Goal: Information Seeking & Learning: Learn about a topic

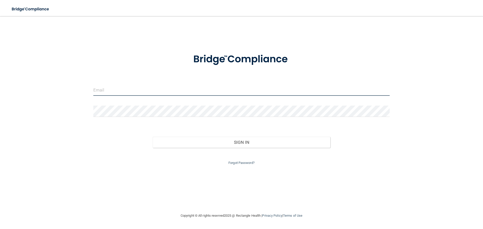
click at [155, 91] on input "email" at bounding box center [241, 90] width 296 height 11
type input "[EMAIL_ADDRESS][DOMAIN_NAME]"
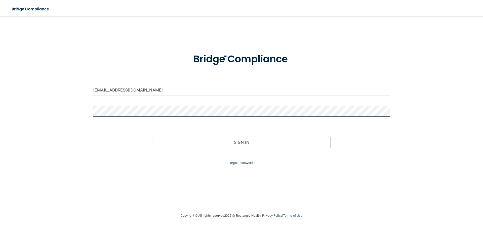
click at [153, 137] on button "Sign In" at bounding box center [242, 142] width 178 height 11
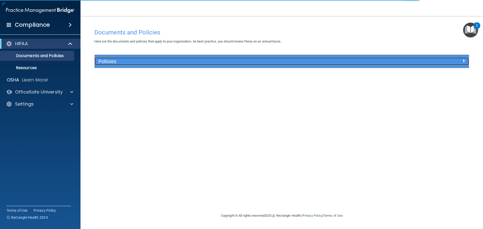
click at [108, 60] on h5 "Policies" at bounding box center [234, 62] width 273 height 6
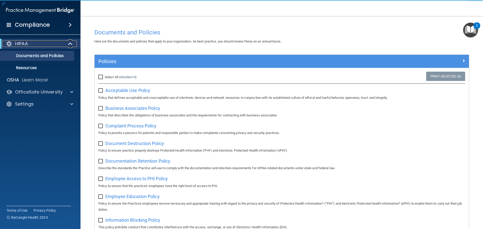
click at [29, 45] on div "HIPAA" at bounding box center [33, 44] width 62 height 6
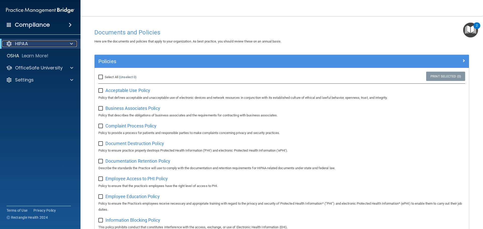
click at [29, 45] on div "HIPAA" at bounding box center [33, 44] width 62 height 6
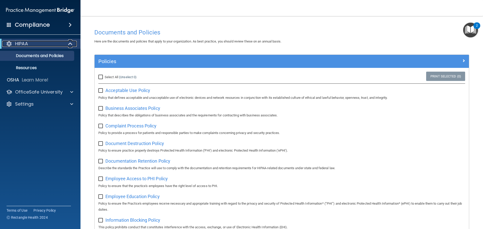
click at [28, 45] on div "HIPAA" at bounding box center [33, 44] width 62 height 6
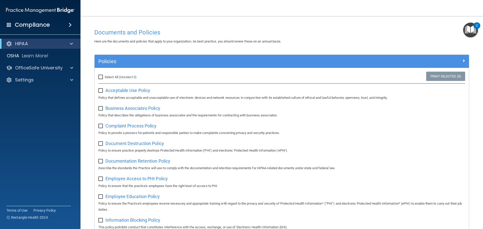
click at [61, 39] on div "HIPAA" at bounding box center [40, 44] width 80 height 10
click at [37, 68] on p "OfficeSafe University" at bounding box center [39, 68] width 48 height 6
click at [33, 80] on p "HIPAA Training" at bounding box center [24, 79] width 42 height 5
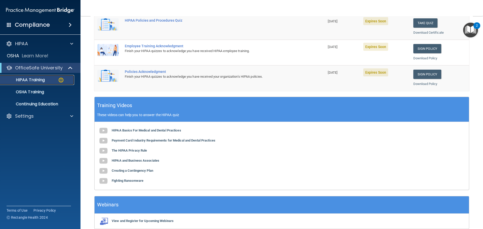
scroll to position [25, 0]
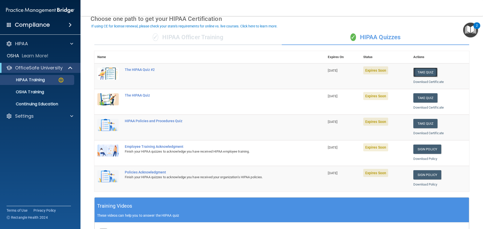
click at [422, 71] on button "Take Quiz" at bounding box center [425, 72] width 24 height 9
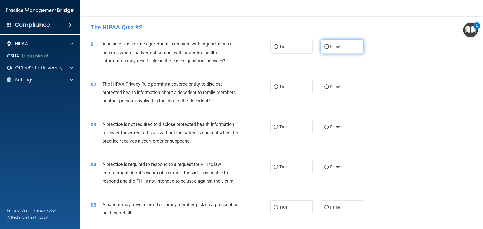
click at [325, 48] on input "False" at bounding box center [326, 47] width 5 height 4
radio input "true"
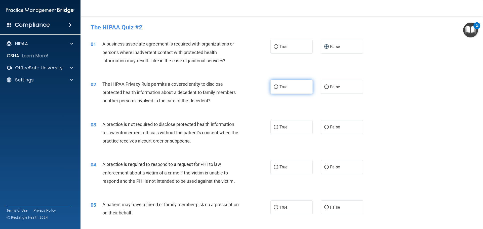
click at [275, 86] on input "True" at bounding box center [276, 87] width 5 height 4
radio input "true"
click at [285, 96] on div "02 The HIPAA Privacy Rule permits a covered entity to disclose protected health…" at bounding box center [282, 94] width 390 height 40
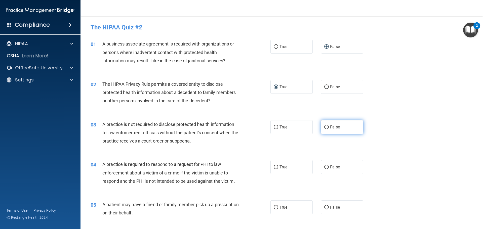
click at [325, 128] on input "False" at bounding box center [326, 128] width 5 height 4
radio input "true"
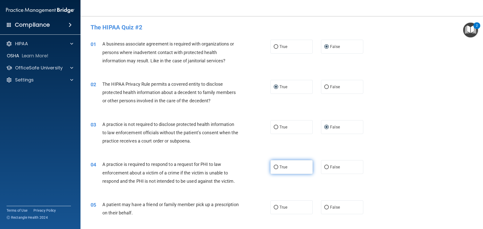
click at [275, 168] on input "True" at bounding box center [276, 168] width 5 height 4
radio input "true"
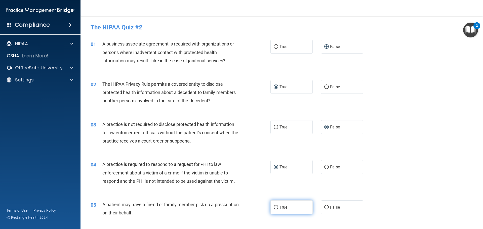
click at [275, 207] on input "True" at bounding box center [276, 208] width 5 height 4
radio input "true"
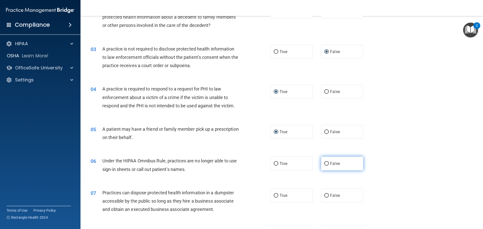
click at [324, 165] on input "False" at bounding box center [326, 164] width 5 height 4
radio input "true"
click at [274, 196] on input "True" at bounding box center [276, 196] width 5 height 4
radio input "true"
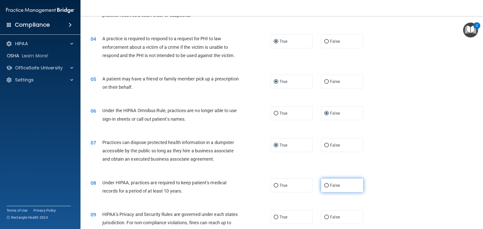
click at [325, 186] on input "False" at bounding box center [326, 186] width 5 height 4
radio input "true"
drag, startPoint x: 323, startPoint y: 217, endPoint x: 327, endPoint y: 213, distance: 6.1
click at [324, 217] on input "False" at bounding box center [326, 218] width 5 height 4
radio input "true"
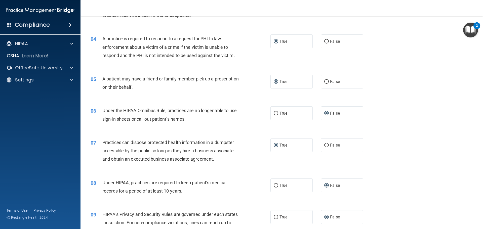
scroll to position [226, 0]
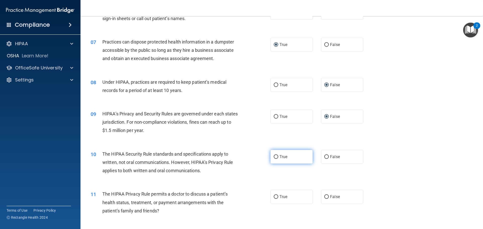
click at [274, 157] on input "True" at bounding box center [276, 157] width 5 height 4
radio input "true"
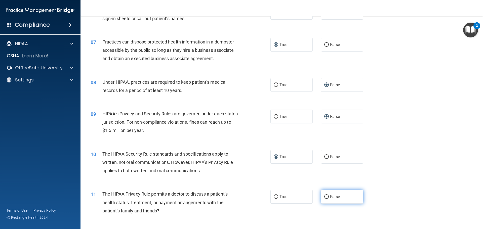
click at [324, 195] on input "False" at bounding box center [326, 197] width 5 height 4
radio input "true"
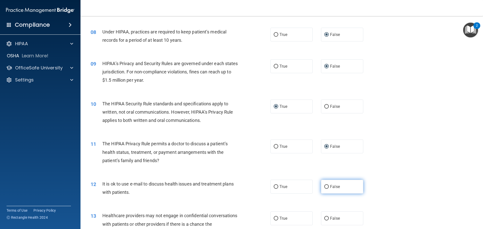
click at [325, 186] on input "False" at bounding box center [326, 187] width 5 height 4
radio input "true"
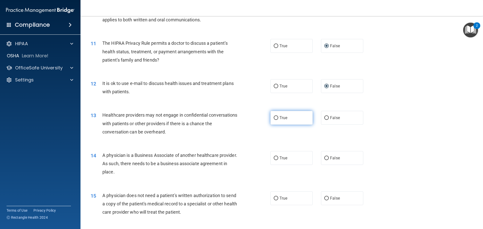
click at [277, 116] on label "True" at bounding box center [291, 118] width 42 height 14
click at [277, 116] on input "True" at bounding box center [276, 118] width 5 height 4
radio input "true"
click at [326, 158] on input "False" at bounding box center [326, 158] width 5 height 4
radio input "true"
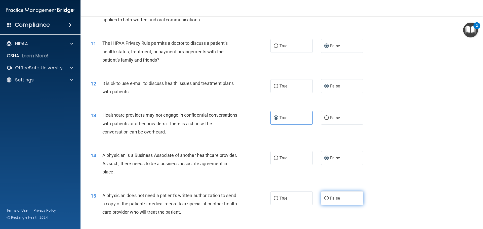
click at [324, 198] on input "False" at bounding box center [326, 199] width 5 height 4
radio input "true"
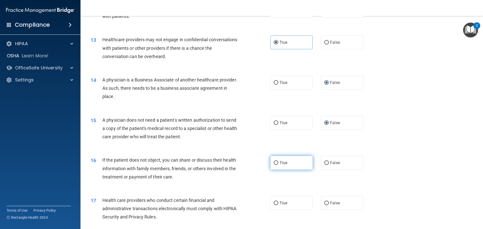
click at [275, 161] on input "True" at bounding box center [276, 163] width 5 height 4
radio input "true"
click at [324, 203] on input "False" at bounding box center [326, 203] width 5 height 4
radio input "true"
click at [388, 146] on div "15 A physician does not need a patient's written authorization to send a copy o…" at bounding box center [282, 130] width 390 height 40
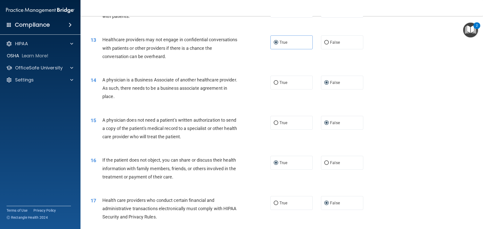
scroll to position [503, 0]
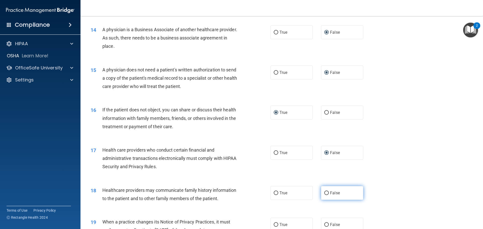
click at [326, 192] on label "False" at bounding box center [342, 193] width 42 height 14
click at [326, 192] on input "False" at bounding box center [326, 193] width 5 height 4
radio input "true"
click at [274, 226] on input "True" at bounding box center [276, 225] width 5 height 4
radio input "true"
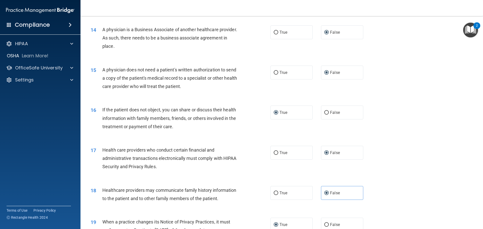
scroll to position [579, 0]
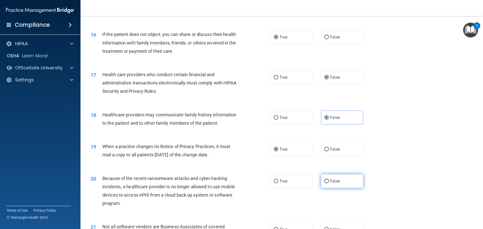
click at [324, 181] on input "False" at bounding box center [326, 182] width 5 height 4
radio input "true"
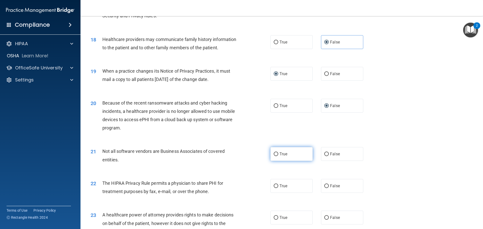
click at [274, 155] on input "True" at bounding box center [276, 154] width 5 height 4
radio input "true"
click at [326, 187] on label "False" at bounding box center [342, 186] width 42 height 14
click at [326, 187] on input "False" at bounding box center [326, 186] width 5 height 4
radio input "true"
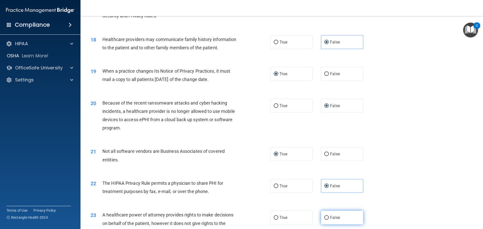
click at [324, 219] on input "False" at bounding box center [326, 218] width 5 height 4
radio input "true"
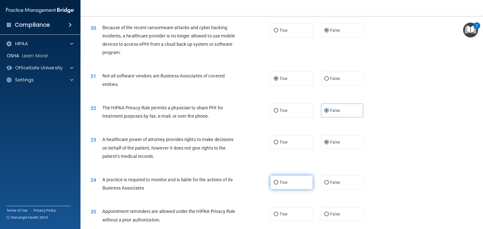
click at [274, 183] on input "True" at bounding box center [276, 183] width 5 height 4
radio input "true"
click at [275, 214] on input "True" at bounding box center [276, 215] width 5 height 4
radio input "true"
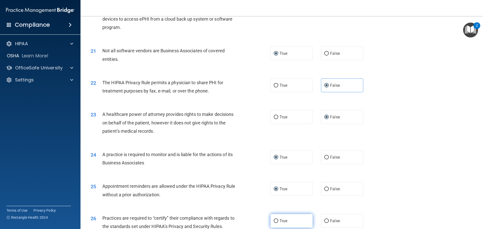
click at [274, 221] on input "True" at bounding box center [276, 221] width 5 height 4
radio input "true"
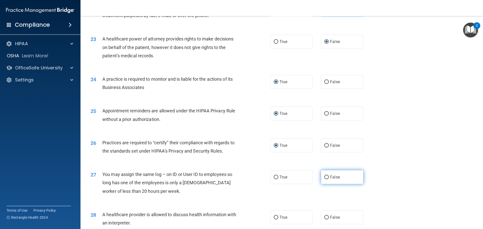
click at [326, 179] on input "False" at bounding box center [326, 178] width 5 height 4
radio input "true"
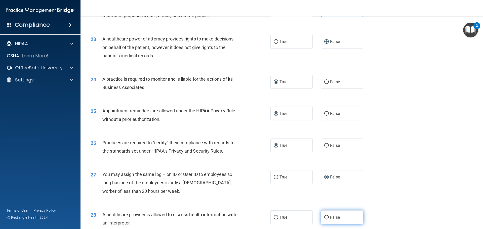
click at [324, 217] on input "False" at bounding box center [326, 218] width 5 height 4
radio input "true"
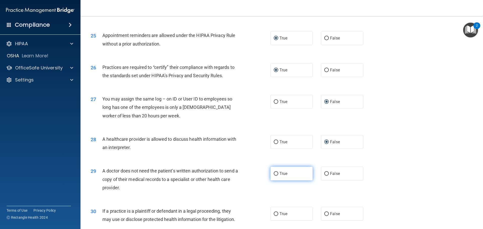
click at [274, 173] on input "True" at bounding box center [276, 174] width 5 height 4
radio input "true"
click at [324, 214] on input "False" at bounding box center [326, 214] width 5 height 4
radio input "true"
click at [421, 135] on div "28 A healthcare provider is allowed to discuss health information with an inter…" at bounding box center [282, 145] width 390 height 32
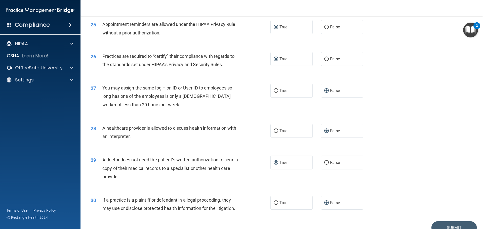
scroll to position [942, 0]
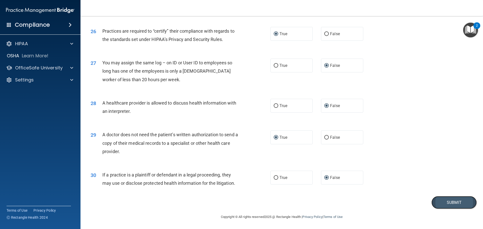
click at [446, 201] on button "Submit" at bounding box center [453, 202] width 45 height 13
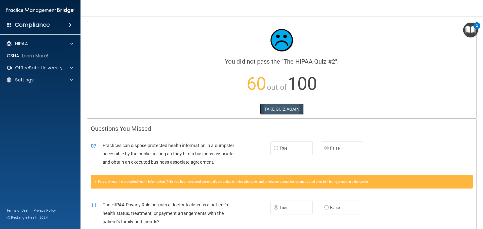
click at [273, 113] on button "TAKE QUIZ AGAIN" at bounding box center [282, 109] width 44 height 11
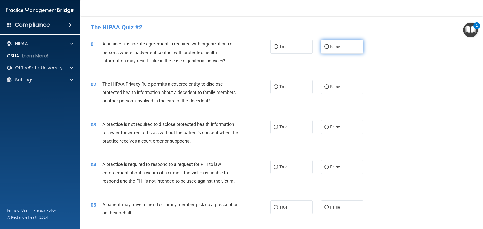
click at [324, 48] on input "False" at bounding box center [326, 47] width 5 height 4
radio input "true"
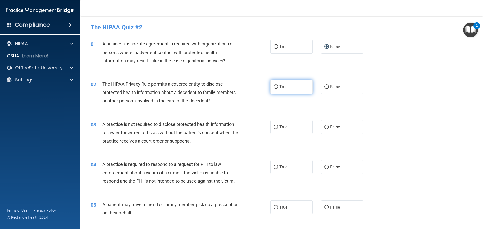
click at [276, 88] on input "True" at bounding box center [276, 87] width 5 height 4
radio input "true"
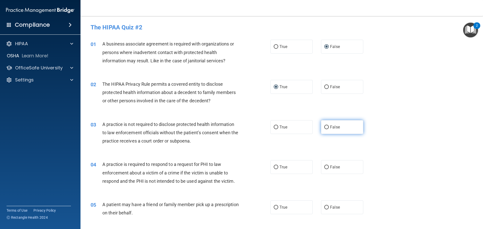
click at [324, 130] on label "False" at bounding box center [342, 127] width 42 height 14
click at [324, 129] on input "False" at bounding box center [326, 128] width 5 height 4
radio input "true"
click at [274, 166] on input "True" at bounding box center [276, 168] width 5 height 4
radio input "true"
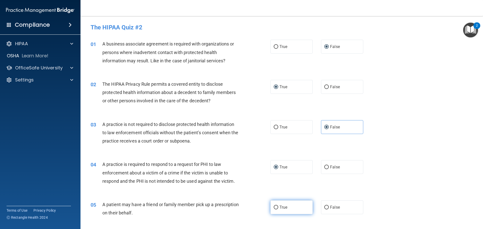
drag, startPoint x: 273, startPoint y: 207, endPoint x: 277, endPoint y: 204, distance: 5.2
click at [274, 207] on input "True" at bounding box center [276, 208] width 5 height 4
radio input "true"
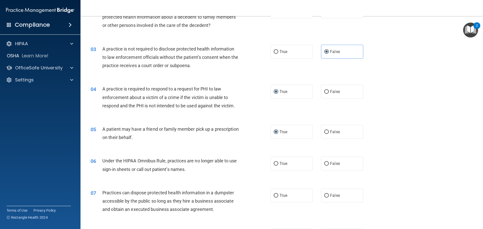
scroll to position [151, 0]
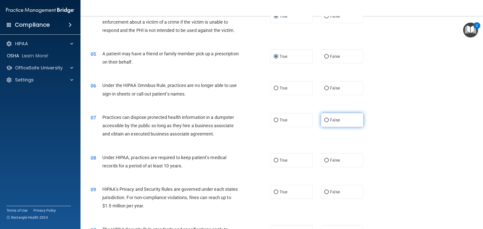
click at [325, 121] on input "False" at bounding box center [326, 120] width 5 height 4
radio input "true"
click at [324, 87] on input "False" at bounding box center [326, 89] width 5 height 4
radio input "true"
click at [326, 160] on label "False" at bounding box center [342, 160] width 42 height 14
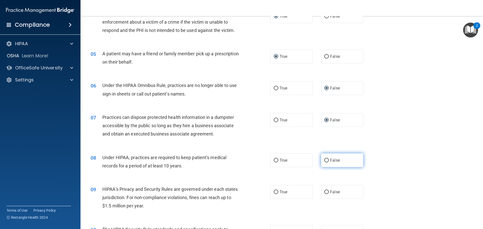
click at [326, 160] on input "False" at bounding box center [326, 161] width 5 height 4
radio input "true"
click at [376, 147] on div "08 Under HIPAA, practices are required to keep patient’s medical records for a …" at bounding box center [282, 163] width 390 height 32
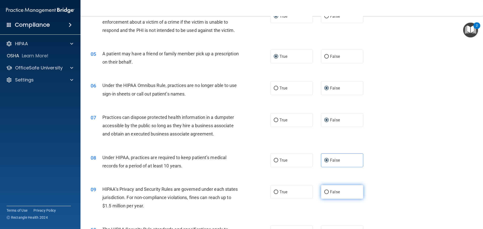
click at [324, 194] on input "False" at bounding box center [326, 192] width 5 height 4
radio input "true"
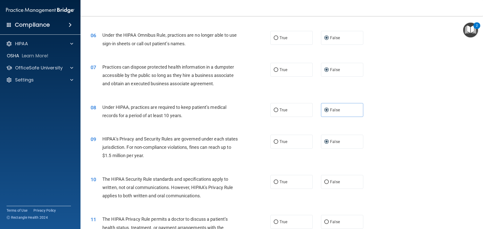
click at [394, 134] on div "09 HIPAA’s Privacy and Security Rules are governed under each states jurisdicti…" at bounding box center [282, 149] width 390 height 40
click at [276, 184] on label "True" at bounding box center [291, 182] width 42 height 14
click at [276, 184] on input "True" at bounding box center [276, 182] width 5 height 4
radio input "true"
drag, startPoint x: 274, startPoint y: 222, endPoint x: 294, endPoint y: 213, distance: 21.9
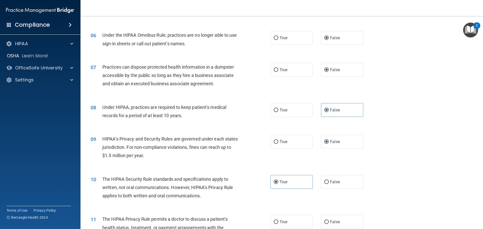
click at [275, 221] on input "True" at bounding box center [276, 222] width 5 height 4
radio input "true"
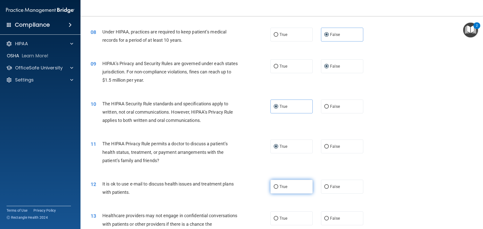
click at [274, 186] on input "True" at bounding box center [276, 187] width 5 height 4
radio input "true"
click at [326, 217] on label "False" at bounding box center [342, 219] width 42 height 14
click at [326, 217] on input "False" at bounding box center [326, 219] width 5 height 4
radio input "true"
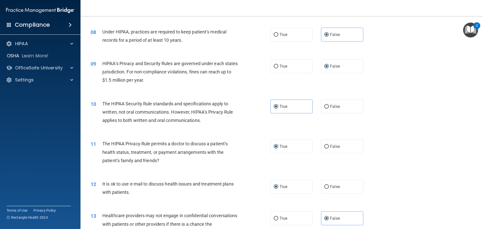
scroll to position [377, 0]
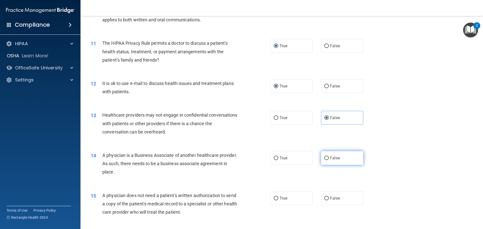
click at [324, 159] on input "False" at bounding box center [326, 158] width 5 height 4
radio input "true"
click at [275, 199] on input "True" at bounding box center [276, 199] width 5 height 4
radio input "true"
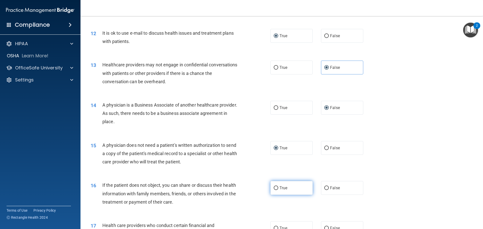
click at [274, 188] on input "True" at bounding box center [276, 188] width 5 height 4
radio input "true"
click at [274, 227] on input "True" at bounding box center [276, 229] width 5 height 4
radio input "true"
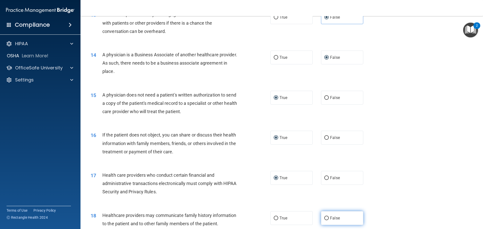
drag, startPoint x: 323, startPoint y: 216, endPoint x: 326, endPoint y: 214, distance: 4.2
click at [323, 216] on label "False" at bounding box center [342, 218] width 42 height 14
click at [324, 217] on input "False" at bounding box center [326, 219] width 5 height 4
radio input "true"
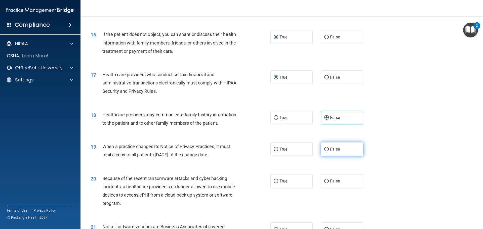
click at [326, 149] on input "False" at bounding box center [326, 150] width 5 height 4
radio input "true"
click at [324, 182] on input "False" at bounding box center [326, 182] width 5 height 4
radio input "true"
click at [276, 227] on label "True" at bounding box center [291, 230] width 42 height 14
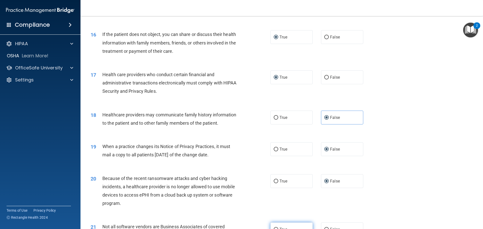
click at [276, 228] on input "True" at bounding box center [276, 230] width 5 height 4
radio input "true"
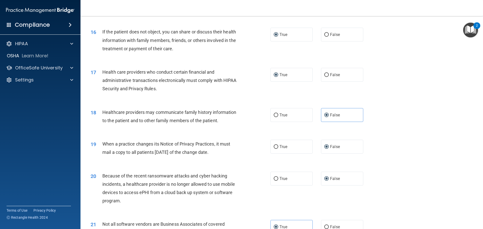
scroll to position [656, 0]
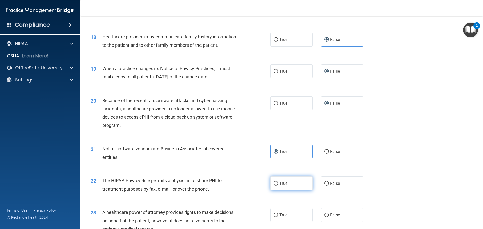
click at [274, 183] on input "True" at bounding box center [276, 184] width 5 height 4
radio input "true"
click at [327, 214] on label "False" at bounding box center [342, 215] width 42 height 14
click at [327, 214] on input "False" at bounding box center [326, 216] width 5 height 4
radio input "true"
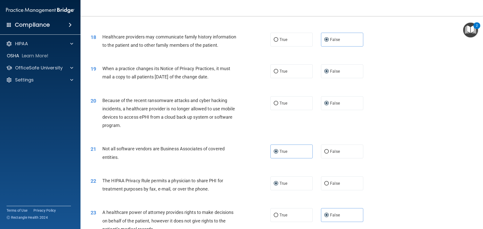
scroll to position [732, 0]
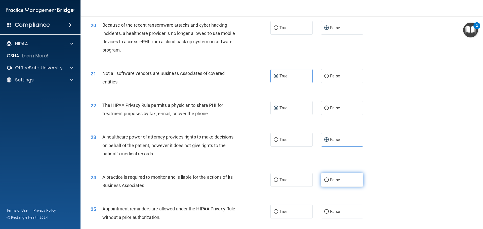
click at [325, 178] on input "False" at bounding box center [326, 180] width 5 height 4
radio input "true"
click at [274, 209] on label "True" at bounding box center [291, 212] width 42 height 14
click at [274, 210] on input "True" at bounding box center [276, 212] width 5 height 4
radio input "true"
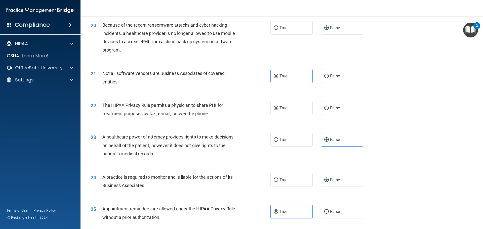
scroll to position [782, 0]
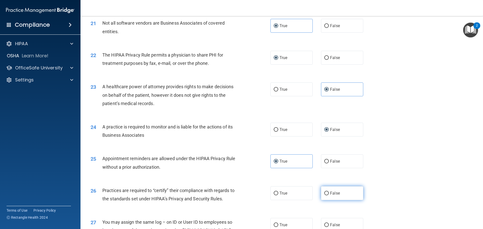
click at [324, 192] on input "False" at bounding box center [326, 194] width 5 height 4
radio input "true"
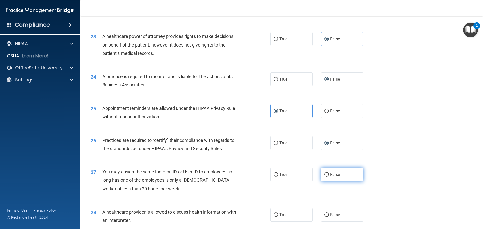
click at [324, 174] on input "False" at bounding box center [326, 175] width 5 height 4
radio input "true"
click at [275, 213] on input "True" at bounding box center [276, 215] width 5 height 4
radio input "true"
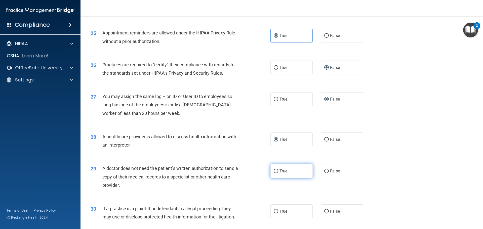
click at [275, 172] on input "True" at bounding box center [276, 172] width 5 height 4
radio input "true"
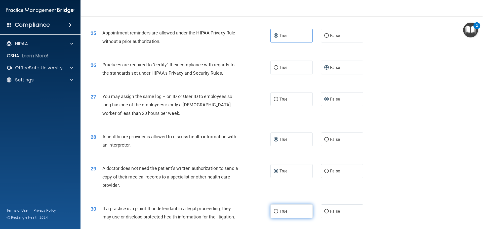
click at [274, 210] on input "True" at bounding box center [276, 212] width 5 height 4
radio input "true"
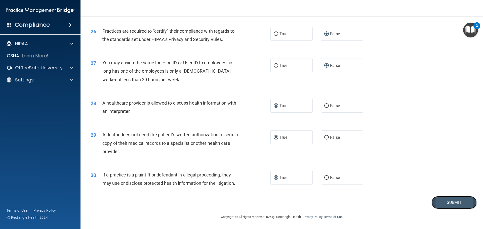
click at [454, 201] on button "Submit" at bounding box center [453, 202] width 45 height 13
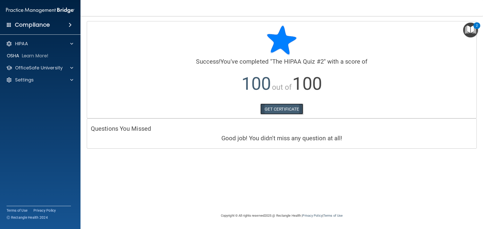
click at [281, 106] on link "GET CERTIFICATE" at bounding box center [281, 109] width 43 height 11
click at [30, 41] on div "HIPAA" at bounding box center [33, 44] width 62 height 6
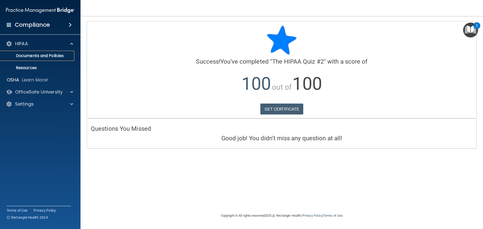
click at [29, 56] on p "Documents and Policies" at bounding box center [37, 55] width 69 height 5
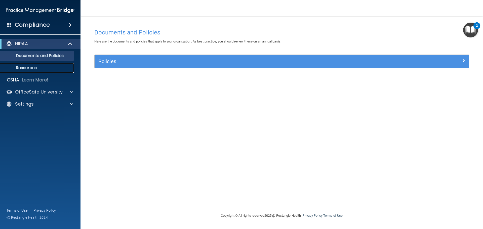
click at [42, 68] on p "Resources" at bounding box center [37, 67] width 69 height 5
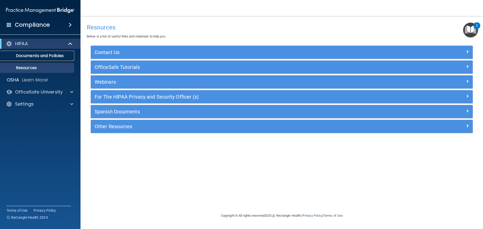
click at [27, 55] on p "Documents and Policies" at bounding box center [37, 55] width 69 height 5
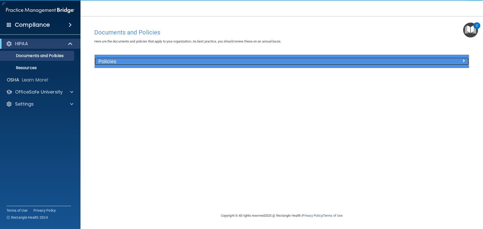
click at [234, 63] on h5 "Policies" at bounding box center [234, 62] width 273 height 6
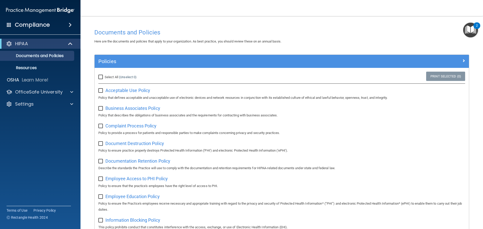
click at [36, 25] on h4 "Compliance" at bounding box center [32, 24] width 35 height 7
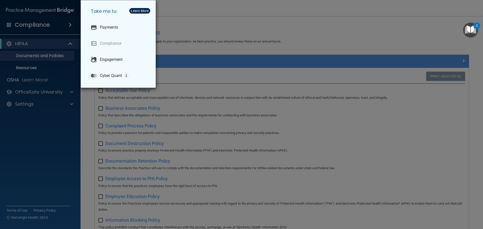
click at [24, 41] on div "Take me to: Payments Compliance Engagement Cyber Quant" at bounding box center [241, 114] width 483 height 229
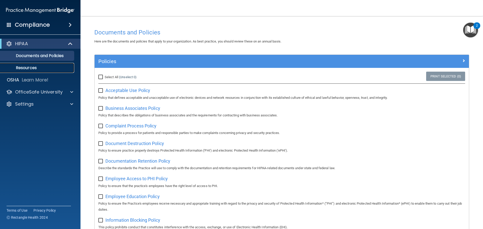
click at [23, 68] on p "Resources" at bounding box center [37, 67] width 69 height 5
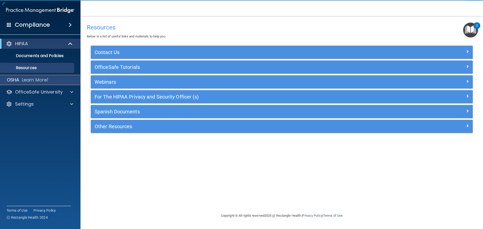
click at [21, 79] on div "OSHA Learn More!" at bounding box center [40, 80] width 88 height 10
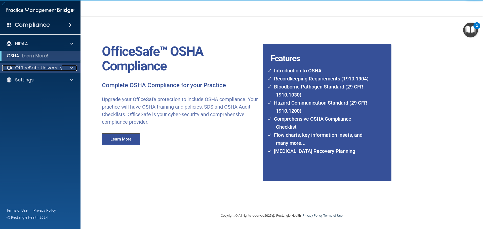
click at [30, 66] on p "OfficeSafe University" at bounding box center [39, 68] width 48 height 6
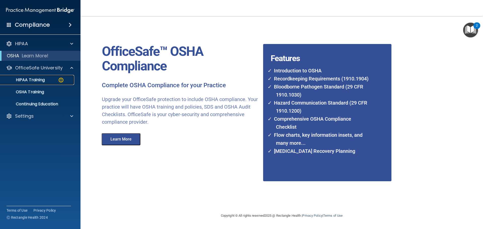
click at [24, 79] on p "HIPAA Training" at bounding box center [24, 79] width 42 height 5
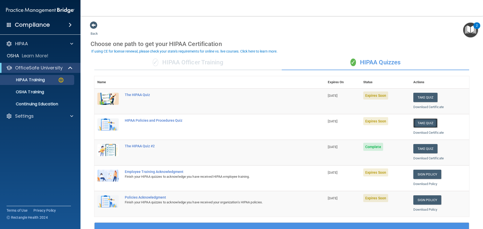
click at [424, 123] on button "Take Quiz" at bounding box center [425, 122] width 24 height 9
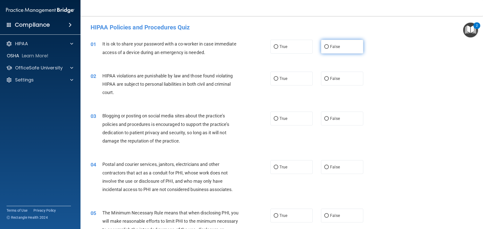
click at [324, 47] on input "False" at bounding box center [326, 47] width 5 height 4
radio input "true"
click at [275, 78] on input "True" at bounding box center [276, 79] width 5 height 4
radio input "true"
click at [325, 120] on input "False" at bounding box center [326, 119] width 5 height 4
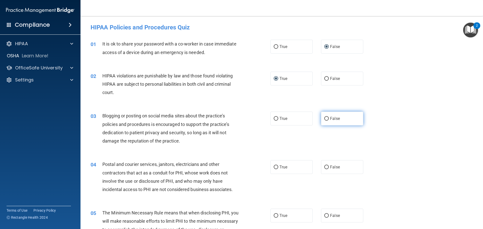
radio input "true"
click at [274, 168] on input "True" at bounding box center [276, 168] width 5 height 4
radio input "true"
click at [271, 215] on label "True" at bounding box center [291, 216] width 42 height 14
click at [274, 215] on input "True" at bounding box center [276, 216] width 5 height 4
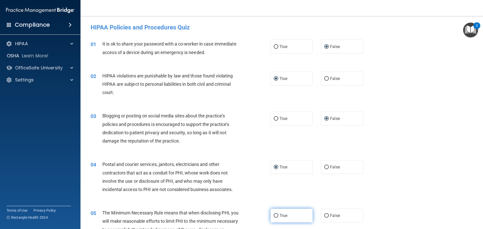
radio input "true"
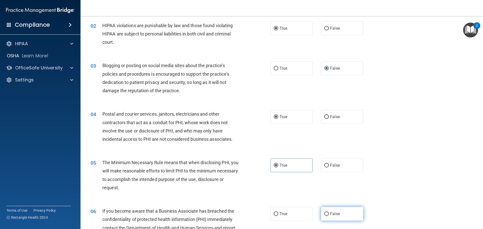
click at [326, 215] on label "False" at bounding box center [342, 214] width 42 height 14
click at [325, 214] on input "False" at bounding box center [326, 214] width 5 height 4
radio input "true"
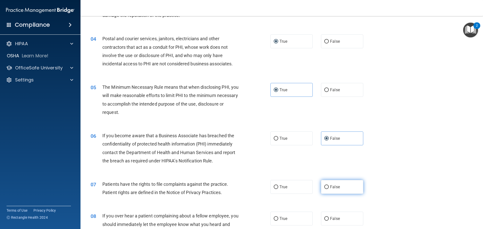
drag, startPoint x: 325, startPoint y: 187, endPoint x: 331, endPoint y: 186, distance: 5.4
click at [326, 186] on label "False" at bounding box center [342, 187] width 42 height 14
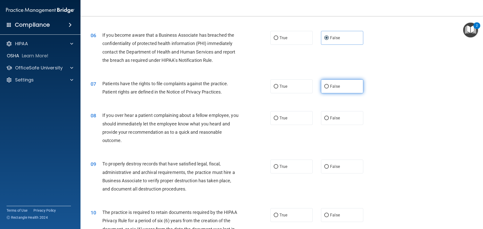
click at [325, 86] on input "False" at bounding box center [326, 87] width 5 height 4
radio input "true"
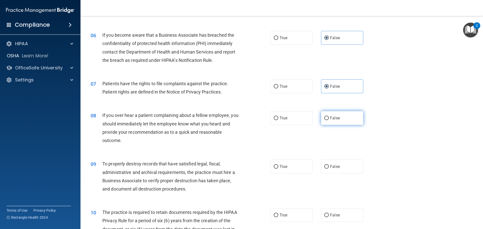
click at [324, 118] on input "False" at bounding box center [326, 118] width 5 height 4
radio input "true"
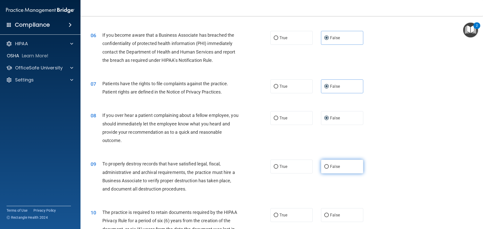
click at [324, 167] on input "False" at bounding box center [326, 167] width 5 height 4
radio input "true"
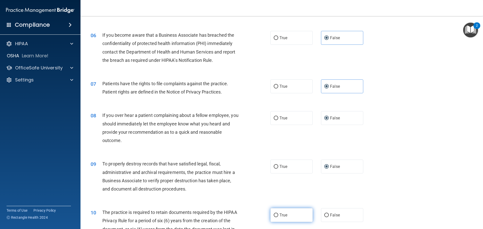
click at [275, 213] on label "True" at bounding box center [291, 215] width 42 height 14
click at [275, 214] on input "True" at bounding box center [276, 216] width 5 height 4
radio input "true"
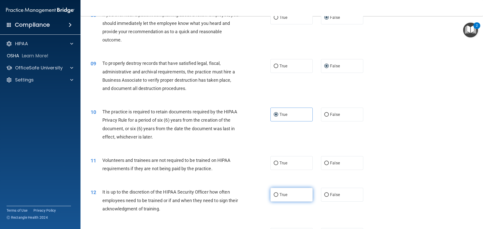
drag, startPoint x: 274, startPoint y: 163, endPoint x: 278, endPoint y: 193, distance: 30.2
click at [274, 163] on input "True" at bounding box center [276, 163] width 5 height 4
radio input "true"
click at [275, 195] on input "True" at bounding box center [276, 195] width 5 height 4
radio input "true"
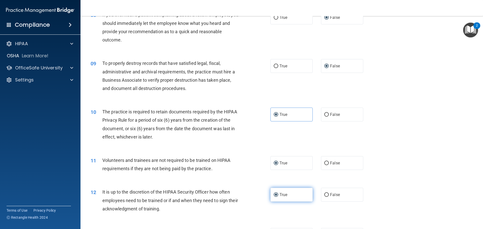
scroll to position [377, 0]
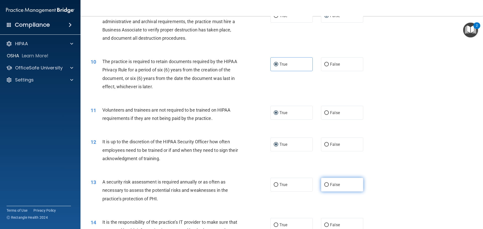
click at [327, 186] on label "False" at bounding box center [342, 185] width 42 height 14
click at [327, 186] on input "False" at bounding box center [326, 185] width 5 height 4
radio input "true"
click at [326, 223] on label "False" at bounding box center [342, 225] width 42 height 14
click at [326, 223] on input "False" at bounding box center [326, 225] width 5 height 4
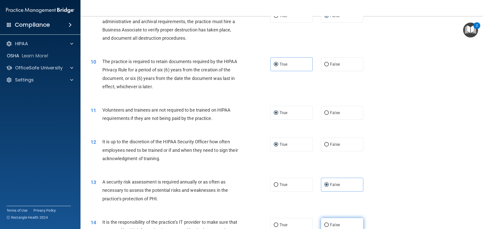
radio input "true"
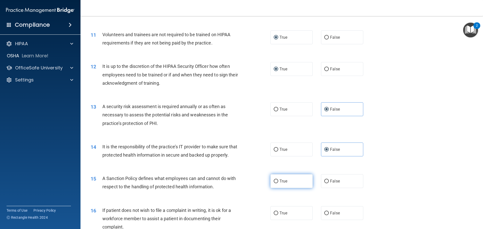
drag, startPoint x: 273, startPoint y: 189, endPoint x: 276, endPoint y: 189, distance: 3.3
click at [274, 183] on input "True" at bounding box center [276, 182] width 5 height 4
radio input "true"
click at [274, 215] on input "True" at bounding box center [276, 214] width 5 height 4
radio input "true"
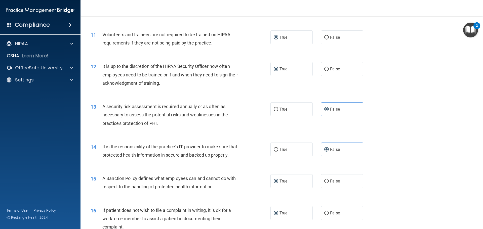
scroll to position [553, 0]
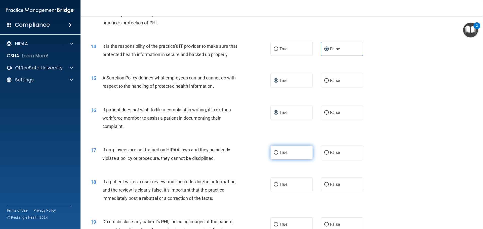
click at [275, 155] on input "True" at bounding box center [276, 153] width 5 height 4
radio input "true"
click at [326, 187] on input "False" at bounding box center [326, 185] width 5 height 4
radio input "true"
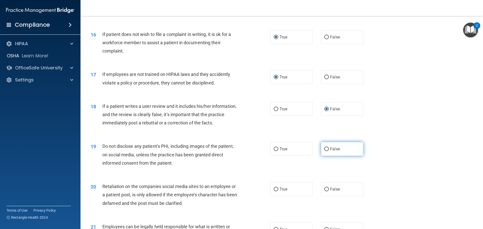
click at [324, 151] on input "False" at bounding box center [326, 149] width 5 height 4
radio input "true"
click at [324, 191] on input "False" at bounding box center [326, 190] width 5 height 4
radio input "true"
click at [398, 176] on div "19 Do not disclose any patient’s PHI, including images of the patient, on socia…" at bounding box center [282, 156] width 390 height 40
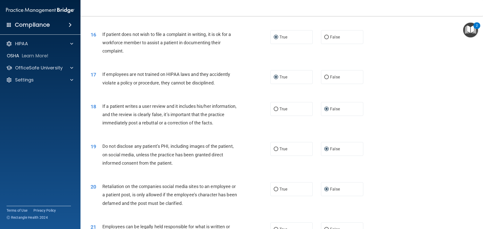
scroll to position [729, 0]
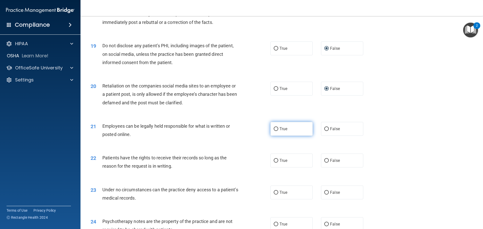
click at [274, 131] on input "True" at bounding box center [276, 129] width 5 height 4
radio input "true"
click at [386, 116] on div "20 Retaliation on the companies social media sites to an employee or a patient …" at bounding box center [282, 95] width 390 height 40
click at [274, 163] on input "True" at bounding box center [276, 161] width 5 height 4
radio input "true"
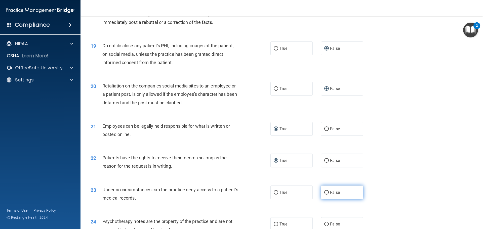
click at [324, 195] on input "False" at bounding box center [326, 193] width 5 height 4
radio input "true"
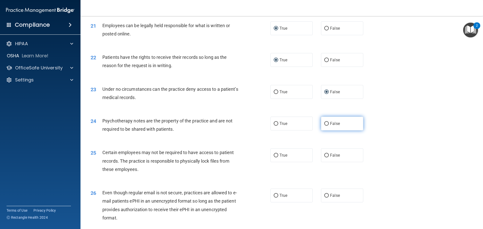
click at [324, 126] on input "False" at bounding box center [326, 124] width 5 height 4
radio input "true"
click at [274, 157] on input "True" at bounding box center [276, 156] width 5 height 4
radio input "true"
click at [324, 198] on input "False" at bounding box center [326, 196] width 5 height 4
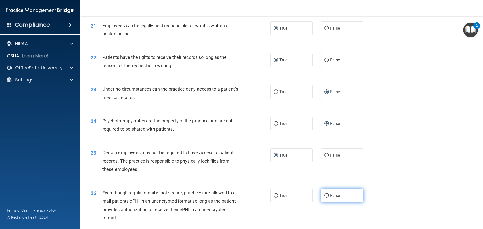
radio input "true"
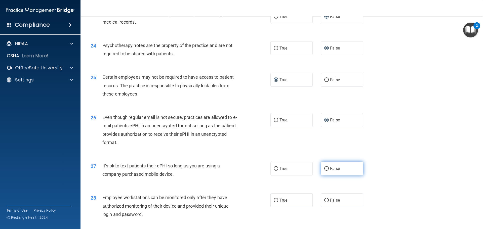
click at [321, 176] on label "False" at bounding box center [342, 169] width 42 height 14
click at [324, 171] on input "False" at bounding box center [326, 169] width 5 height 4
radio input "true"
click at [271, 207] on label "True" at bounding box center [291, 200] width 42 height 14
click at [274, 202] on input "True" at bounding box center [276, 201] width 5 height 4
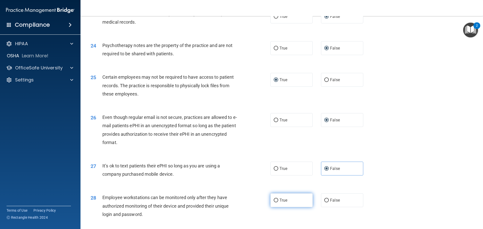
radio input "true"
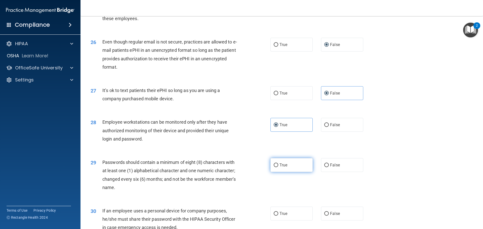
click at [275, 172] on label "True" at bounding box center [291, 165] width 42 height 14
click at [275, 167] on input "True" at bounding box center [276, 165] width 5 height 4
radio input "true"
click at [274, 216] on input "True" at bounding box center [276, 214] width 5 height 4
radio input "true"
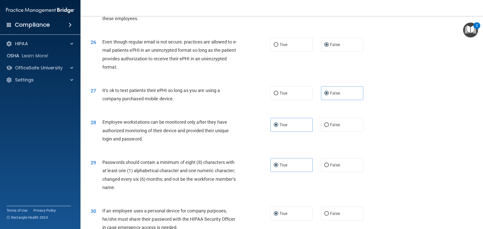
click at [427, 174] on div "29 Passwords should contain a minimum of eight (8) characters with at least one…" at bounding box center [282, 176] width 390 height 49
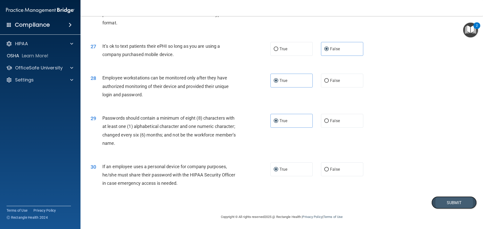
click at [445, 200] on button "Submit" at bounding box center [453, 202] width 45 height 13
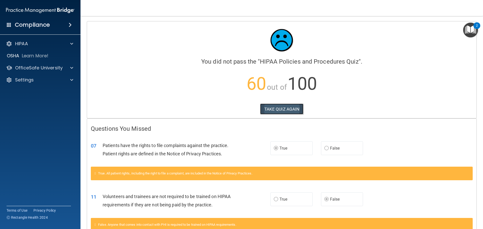
click at [282, 107] on button "TAKE QUIZ AGAIN" at bounding box center [282, 109] width 44 height 11
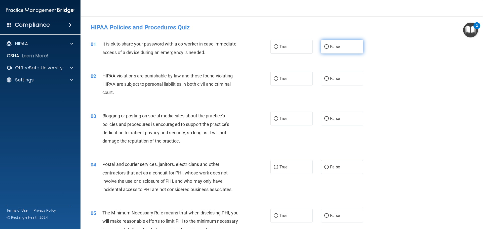
click at [325, 50] on label "False" at bounding box center [342, 47] width 42 height 14
click at [325, 49] on input "False" at bounding box center [326, 47] width 5 height 4
radio input "true"
click at [275, 78] on input "True" at bounding box center [276, 79] width 5 height 4
radio input "true"
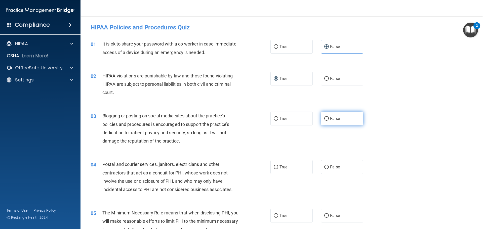
click at [325, 118] on input "False" at bounding box center [326, 119] width 5 height 4
radio input "true"
click at [275, 167] on input "True" at bounding box center [276, 168] width 5 height 4
radio input "true"
click at [275, 217] on input "True" at bounding box center [276, 216] width 5 height 4
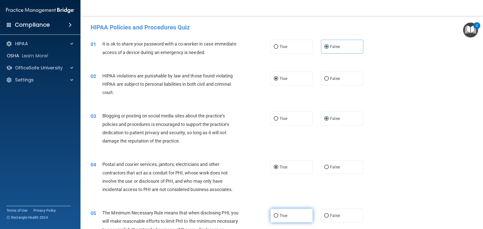
radio input "true"
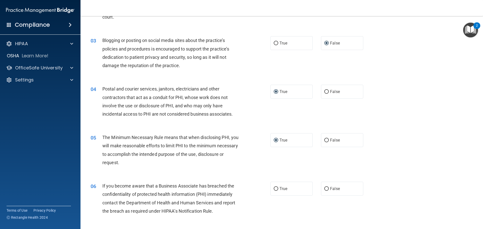
scroll to position [126, 0]
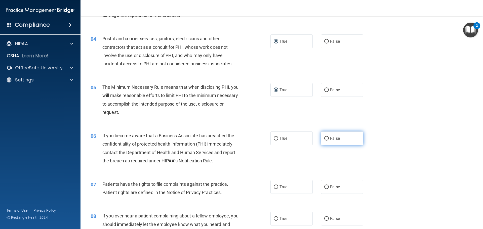
click at [325, 139] on input "False" at bounding box center [326, 139] width 5 height 4
radio input "true"
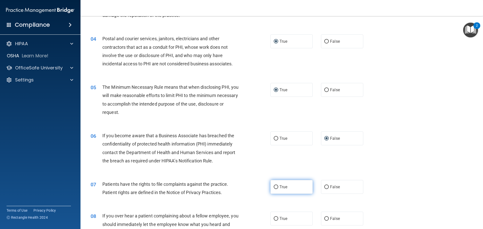
click at [276, 185] on label "True" at bounding box center [291, 187] width 42 height 14
click at [276, 185] on input "True" at bounding box center [276, 187] width 5 height 4
radio input "true"
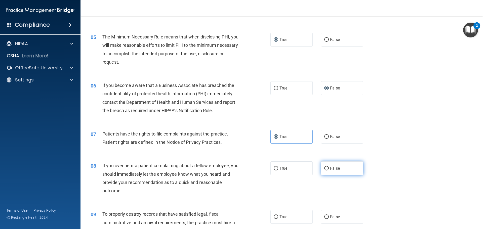
click at [324, 168] on input "False" at bounding box center [326, 169] width 5 height 4
radio input "true"
drag, startPoint x: 322, startPoint y: 216, endPoint x: 329, endPoint y: 215, distance: 6.8
click at [324, 216] on input "False" at bounding box center [326, 217] width 5 height 4
radio input "true"
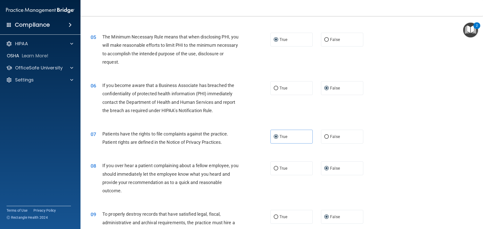
click at [405, 178] on div "08 If you over hear a patient complaining about a fellow employee, you should i…" at bounding box center [282, 179] width 390 height 49
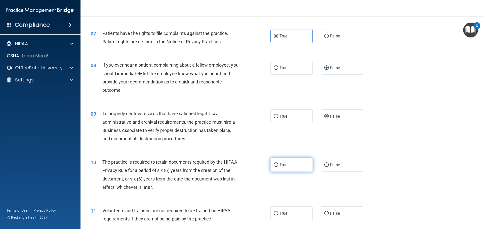
click at [275, 164] on input "True" at bounding box center [276, 165] width 5 height 4
radio input "true"
click at [325, 215] on input "False" at bounding box center [326, 214] width 5 height 4
radio input "true"
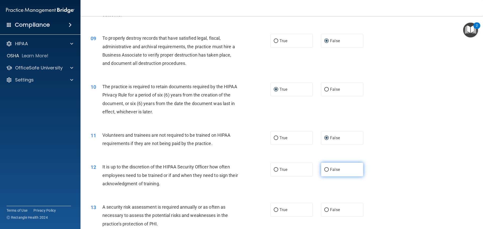
click at [324, 171] on input "False" at bounding box center [326, 170] width 5 height 4
radio input "true"
click at [274, 209] on input "True" at bounding box center [276, 210] width 5 height 4
radio input "true"
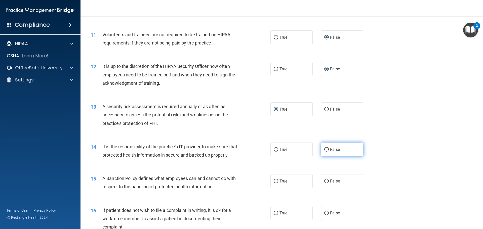
click at [324, 148] on input "False" at bounding box center [326, 150] width 5 height 4
radio input "true"
click at [324, 183] on input "False" at bounding box center [326, 182] width 5 height 4
radio input "true"
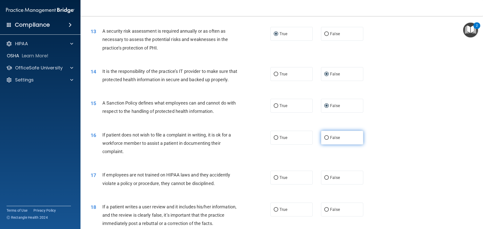
click at [324, 140] on input "False" at bounding box center [326, 138] width 5 height 4
radio input "true"
click at [274, 140] on input "True" at bounding box center [276, 138] width 5 height 4
radio input "true"
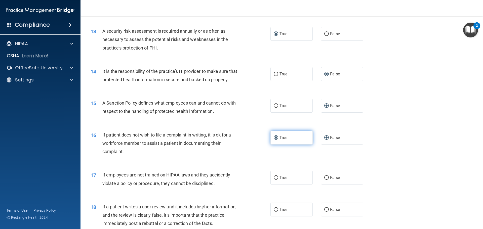
radio input "false"
click at [324, 180] on input "False" at bounding box center [326, 178] width 5 height 4
radio input "true"
click at [324, 212] on input "False" at bounding box center [326, 210] width 5 height 4
radio input "true"
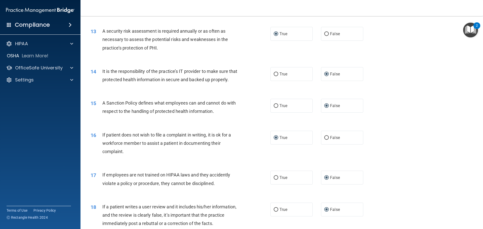
scroll to position [604, 0]
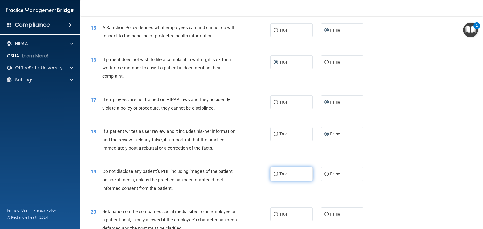
click at [275, 176] on input "True" at bounding box center [276, 175] width 5 height 4
radio input "true"
drag, startPoint x: 324, startPoint y: 221, endPoint x: 342, endPoint y: 221, distance: 17.1
click at [324, 217] on input "False" at bounding box center [326, 215] width 5 height 4
radio input "true"
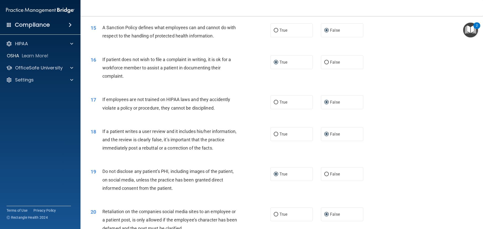
scroll to position [704, 0]
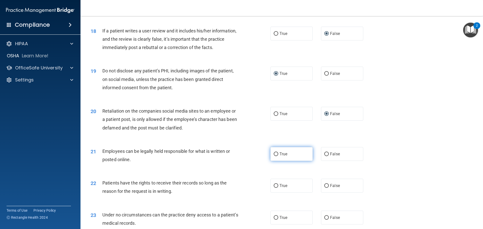
click at [275, 156] on input "True" at bounding box center [276, 154] width 5 height 4
radio input "true"
click at [324, 188] on input "False" at bounding box center [326, 186] width 5 height 4
radio input "true"
click at [324, 220] on input "False" at bounding box center [326, 218] width 5 height 4
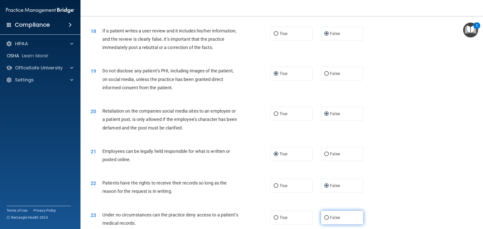
radio input "true"
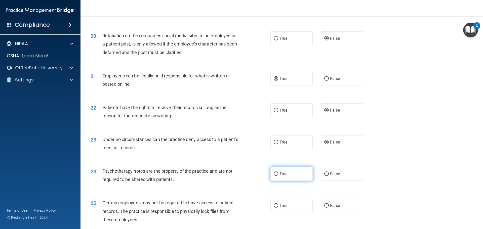
click at [274, 176] on input "True" at bounding box center [276, 174] width 5 height 4
radio input "true"
click at [275, 208] on input "True" at bounding box center [276, 206] width 5 height 4
radio input "true"
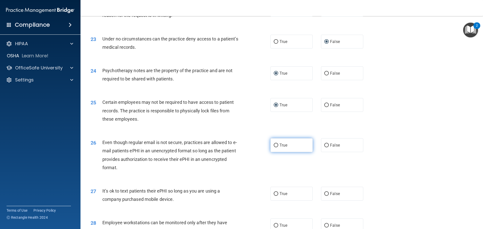
click at [275, 147] on input "True" at bounding box center [276, 146] width 5 height 4
radio input "true"
click at [327, 201] on label "False" at bounding box center [342, 194] width 42 height 14
click at [327, 196] on input "False" at bounding box center [326, 194] width 5 height 4
radio input "true"
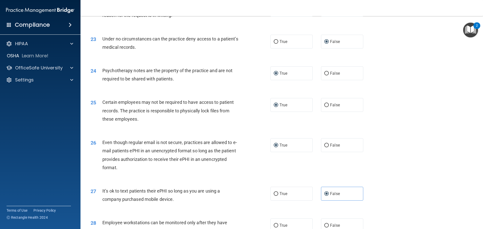
scroll to position [956, 0]
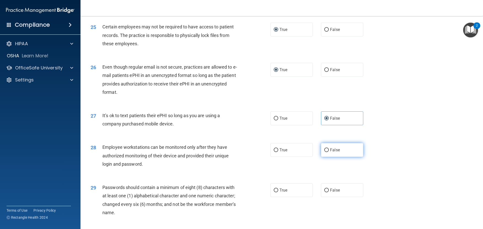
click at [324, 157] on label "False" at bounding box center [342, 150] width 42 height 14
click at [324, 152] on input "False" at bounding box center [326, 150] width 5 height 4
radio input "true"
click at [275, 192] on input "True" at bounding box center [276, 191] width 5 height 4
radio input "true"
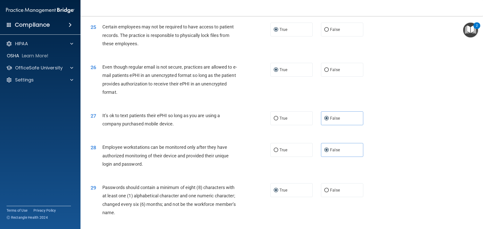
scroll to position [1034, 0]
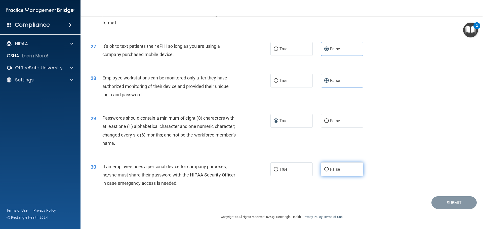
click at [324, 169] on input "False" at bounding box center [326, 170] width 5 height 4
radio input "true"
click at [406, 143] on div "29 Passwords should contain a minimum of eight (8) characters with at least one…" at bounding box center [282, 132] width 390 height 49
click at [440, 204] on button "Submit" at bounding box center [453, 202] width 45 height 13
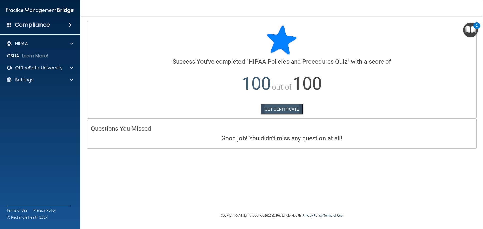
click at [267, 107] on link "GET CERTIFICATE" at bounding box center [281, 109] width 43 height 11
click at [25, 47] on p "HIPAA" at bounding box center [21, 44] width 13 height 6
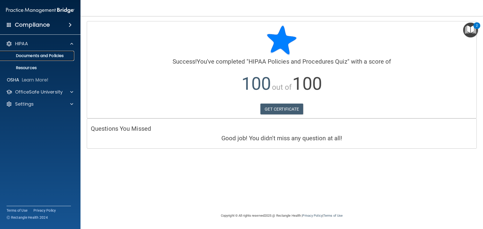
click at [28, 54] on p "Documents and Policies" at bounding box center [37, 55] width 69 height 5
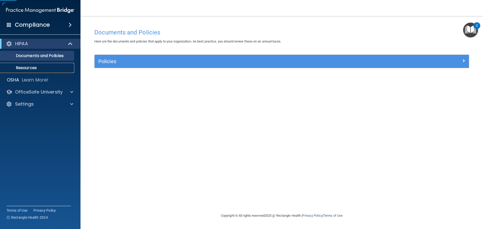
click at [28, 66] on p "Resources" at bounding box center [37, 67] width 69 height 5
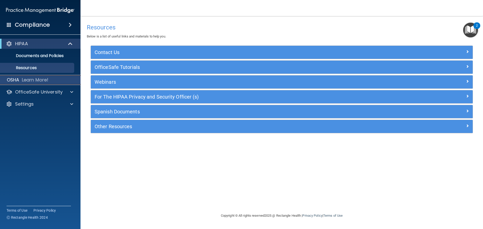
click at [29, 81] on p "Learn More!" at bounding box center [35, 80] width 27 height 6
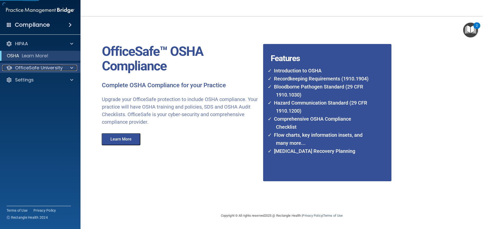
click at [28, 70] on p "OfficeSafe University" at bounding box center [39, 68] width 48 height 6
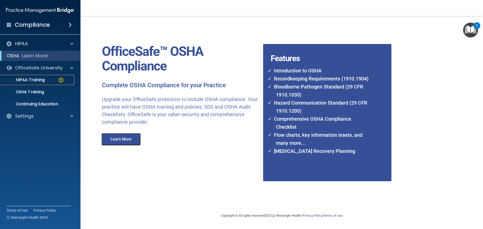
click at [28, 77] on p "HIPAA Training" at bounding box center [24, 79] width 42 height 5
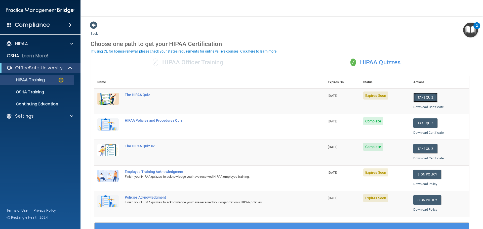
click at [425, 93] on button "Take Quiz" at bounding box center [425, 97] width 24 height 9
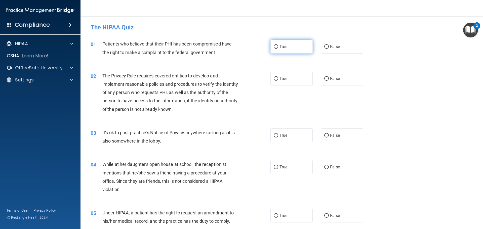
click at [275, 47] on input "True" at bounding box center [276, 47] width 5 height 4
radio input "true"
click at [274, 78] on input "True" at bounding box center [276, 79] width 5 height 4
radio input "true"
click at [324, 134] on input "False" at bounding box center [326, 136] width 5 height 4
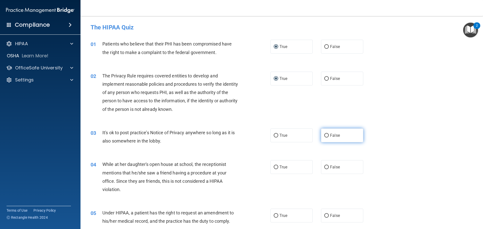
radio input "true"
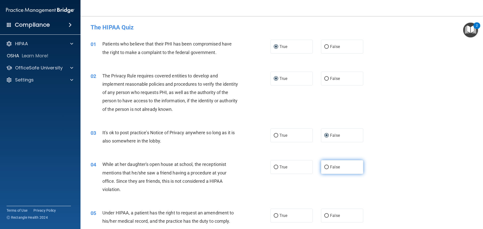
click at [322, 165] on label "False" at bounding box center [342, 167] width 42 height 14
click at [324, 166] on input "False" at bounding box center [326, 168] width 5 height 4
radio input "true"
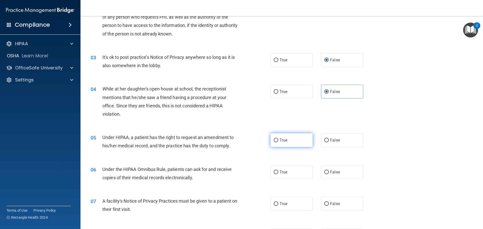
click at [271, 140] on label "True" at bounding box center [291, 140] width 42 height 14
click at [274, 140] on input "True" at bounding box center [276, 141] width 5 height 4
radio input "true"
click at [274, 171] on input "True" at bounding box center [276, 173] width 5 height 4
radio input "true"
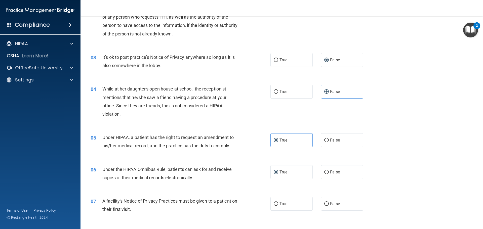
scroll to position [151, 0]
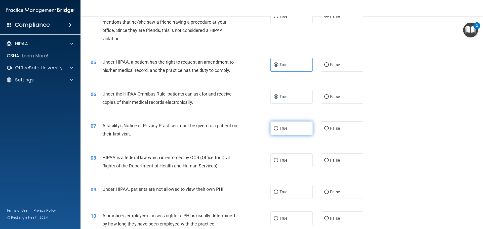
click at [282, 128] on span "True" at bounding box center [283, 128] width 8 height 5
click at [278, 128] on input "True" at bounding box center [276, 129] width 5 height 4
radio input "true"
click at [279, 158] on label "True" at bounding box center [291, 160] width 42 height 14
click at [278, 159] on input "True" at bounding box center [276, 161] width 5 height 4
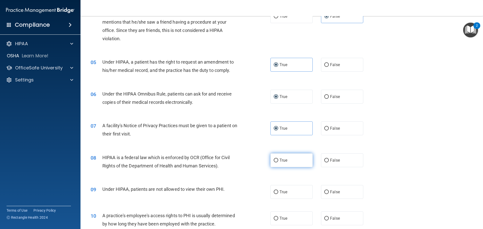
radio input "true"
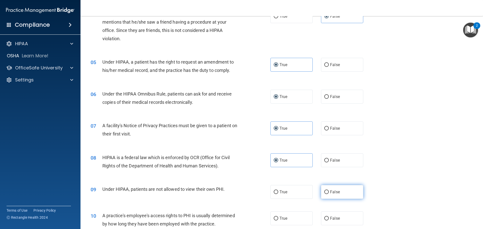
click at [324, 192] on input "False" at bounding box center [326, 192] width 5 height 4
radio input "true"
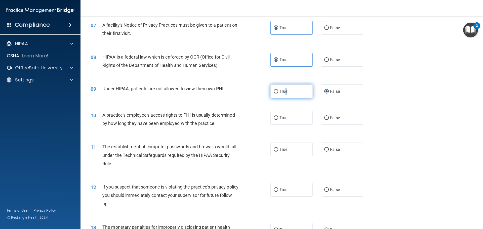
click at [284, 93] on span "True" at bounding box center [283, 91] width 8 height 5
click at [280, 93] on span "True" at bounding box center [283, 91] width 8 height 5
click at [278, 93] on input "True" at bounding box center [276, 92] width 5 height 4
radio input "true"
radio input "false"
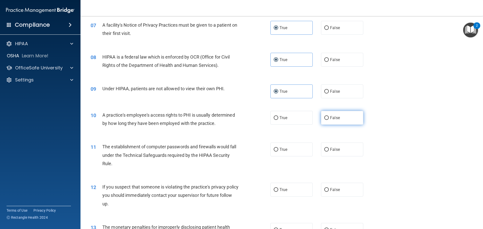
click at [324, 117] on input "False" at bounding box center [326, 118] width 5 height 4
radio input "true"
click at [325, 150] on input "False" at bounding box center [326, 150] width 5 height 4
radio input "true"
click at [325, 191] on input "False" at bounding box center [326, 190] width 5 height 4
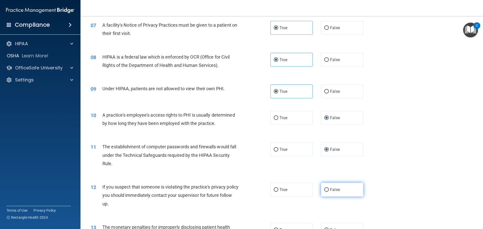
radio input "true"
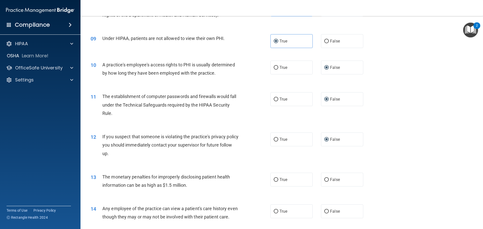
scroll to position [327, 0]
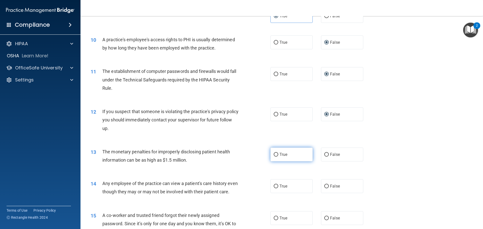
click at [274, 153] on input "True" at bounding box center [276, 155] width 5 height 4
radio input "true"
click at [274, 186] on input "True" at bounding box center [276, 187] width 5 height 4
radio input "true"
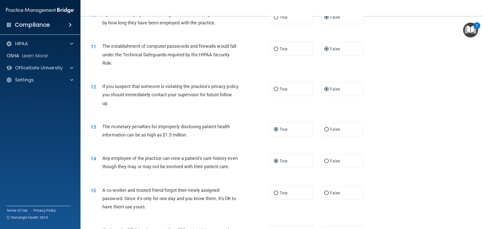
scroll to position [428, 0]
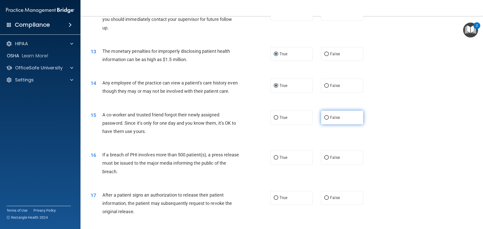
click at [325, 120] on input "False" at bounding box center [326, 118] width 5 height 4
radio input "true"
click at [285, 160] on span "True" at bounding box center [283, 157] width 8 height 5
click at [278, 160] on input "True" at bounding box center [276, 158] width 5 height 4
radio input "true"
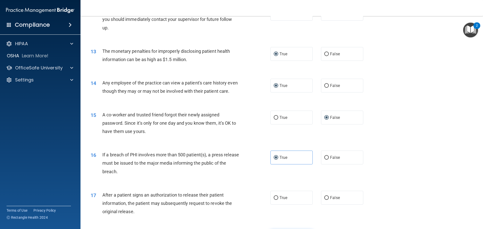
scroll to position [503, 0]
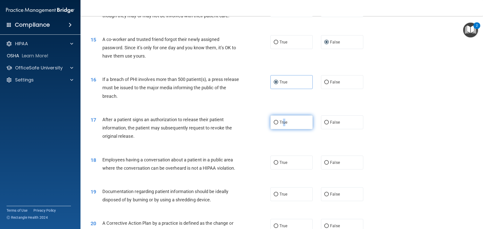
click at [281, 129] on label "True" at bounding box center [291, 122] width 42 height 14
click at [281, 125] on span "True" at bounding box center [283, 122] width 8 height 5
click at [278, 125] on input "True" at bounding box center [276, 123] width 5 height 4
radio input "true"
click at [332, 165] on span "False" at bounding box center [335, 162] width 10 height 5
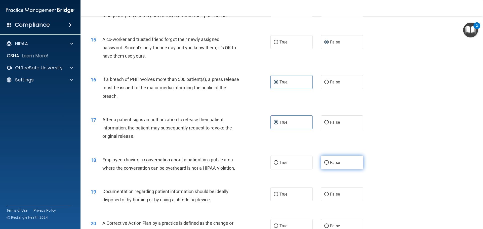
click at [329, 165] on input "False" at bounding box center [326, 163] width 5 height 4
radio input "true"
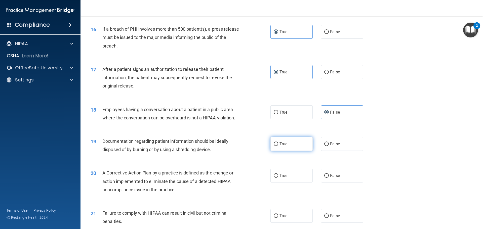
click at [279, 146] on span "True" at bounding box center [283, 144] width 8 height 5
click at [278, 146] on input "True" at bounding box center [276, 144] width 5 height 4
radio input "true"
click at [281, 183] on label "True" at bounding box center [291, 176] width 42 height 14
click at [278, 178] on input "True" at bounding box center [276, 176] width 5 height 4
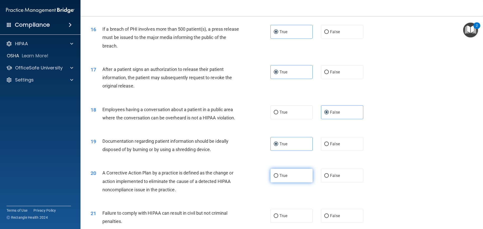
radio input "true"
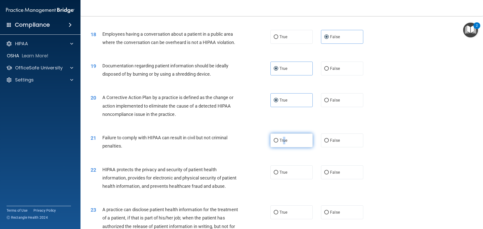
click at [282, 143] on span "True" at bounding box center [283, 140] width 8 height 5
click at [278, 143] on input "True" at bounding box center [276, 141] width 5 height 4
radio input "true"
click at [327, 179] on label "False" at bounding box center [342, 173] width 42 height 14
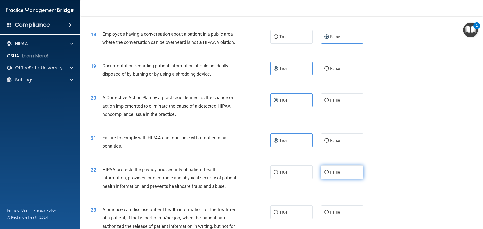
click at [327, 175] on input "False" at bounding box center [326, 173] width 5 height 4
radio input "true"
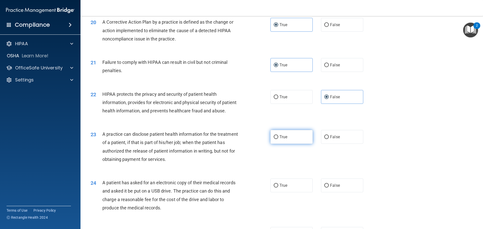
click at [285, 139] on span "True" at bounding box center [283, 137] width 8 height 5
click at [278, 139] on input "True" at bounding box center [276, 137] width 5 height 4
radio input "true"
click at [279, 188] on span "True" at bounding box center [283, 185] width 8 height 5
click at [278, 188] on input "True" at bounding box center [276, 186] width 5 height 4
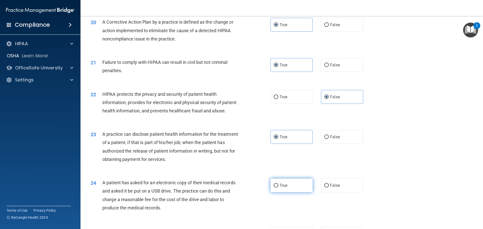
radio input "true"
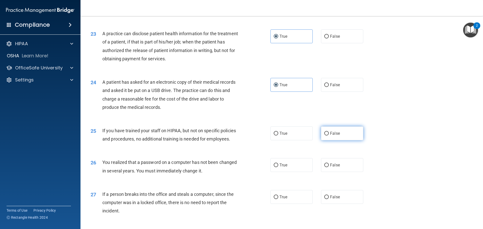
click at [322, 140] on label "False" at bounding box center [342, 134] width 42 height 14
click at [275, 172] on label "True" at bounding box center [291, 165] width 42 height 14
click at [275, 167] on input "True" at bounding box center [276, 165] width 5 height 4
radio input "true"
click at [330, 136] on span "False" at bounding box center [335, 133] width 10 height 5
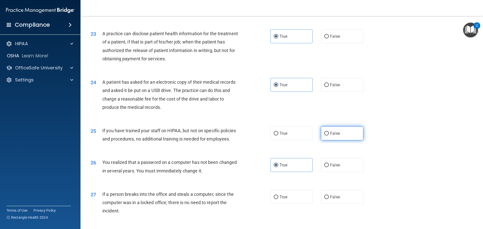
click at [329, 136] on input "False" at bounding box center [326, 134] width 5 height 4
radio input "true"
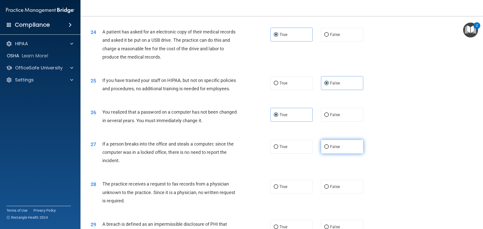
click at [324, 149] on input "False" at bounding box center [326, 147] width 5 height 4
radio input "true"
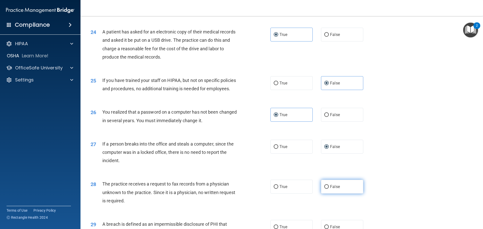
click at [326, 194] on label "False" at bounding box center [342, 187] width 42 height 14
click at [326, 189] on input "False" at bounding box center [326, 187] width 5 height 4
radio input "true"
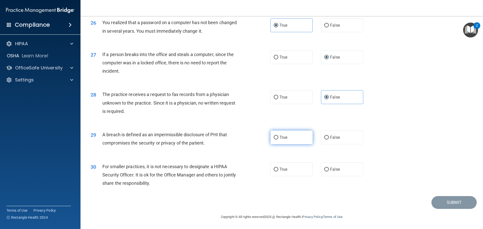
click at [282, 137] on span "True" at bounding box center [283, 137] width 8 height 5
click at [278, 137] on input "True" at bounding box center [276, 138] width 5 height 4
radio input "true"
click at [327, 168] on label "False" at bounding box center [342, 169] width 42 height 14
click at [327, 168] on input "False" at bounding box center [326, 170] width 5 height 4
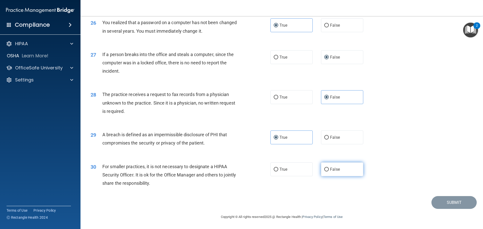
radio input "true"
click at [452, 198] on button "Submit" at bounding box center [453, 202] width 45 height 13
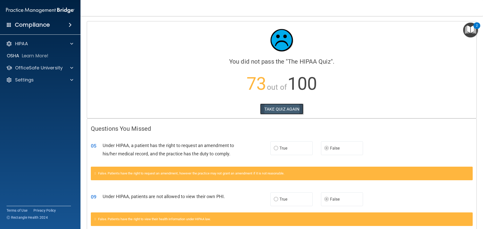
click at [281, 110] on button "TAKE QUIZ AGAIN" at bounding box center [282, 109] width 44 height 11
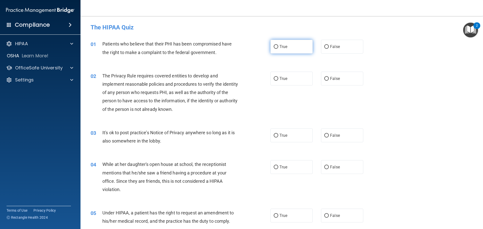
click at [274, 47] on input "True" at bounding box center [276, 47] width 5 height 4
radio input "true"
click at [274, 77] on input "True" at bounding box center [276, 79] width 5 height 4
radio input "true"
click at [325, 136] on input "False" at bounding box center [326, 136] width 5 height 4
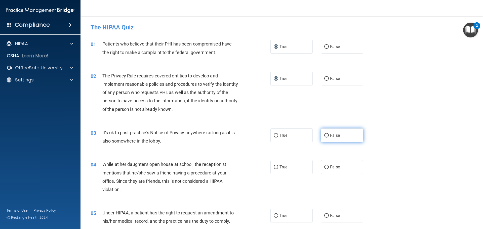
radio input "true"
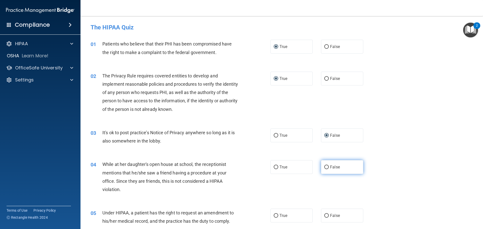
click at [324, 166] on input "False" at bounding box center [326, 168] width 5 height 4
radio input "true"
click at [402, 142] on div "03 It's ok to post practice’s Notice of Privacy anywhere so long as it is also …" at bounding box center [282, 138] width 390 height 32
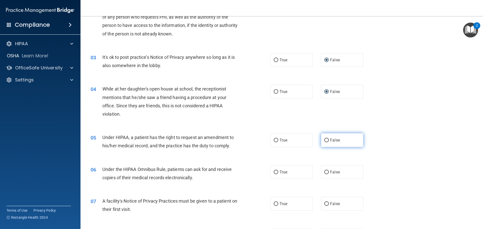
click at [324, 142] on input "False" at bounding box center [326, 141] width 5 height 4
radio input "true"
click at [382, 132] on div "05 Under HIPAA, a patient has the right to request an amendment to his/her medi…" at bounding box center [282, 143] width 390 height 32
click at [274, 173] on input "True" at bounding box center [276, 173] width 5 height 4
radio input "true"
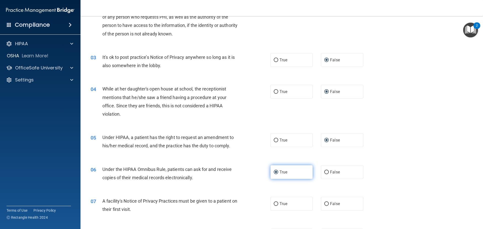
scroll to position [151, 0]
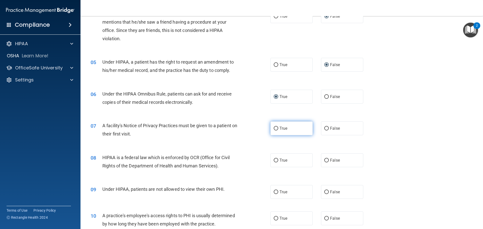
click at [274, 128] on input "True" at bounding box center [276, 129] width 5 height 4
radio input "true"
click at [274, 162] on input "True" at bounding box center [276, 161] width 5 height 4
radio input "true"
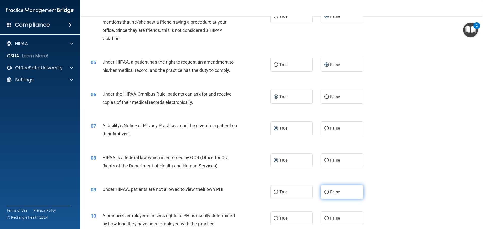
click at [325, 191] on input "False" at bounding box center [326, 192] width 5 height 4
radio input "true"
click at [394, 156] on div "08 HIPAA is a federal law which is enforced by OCR (Office for Civil Rights of …" at bounding box center [282, 163] width 390 height 32
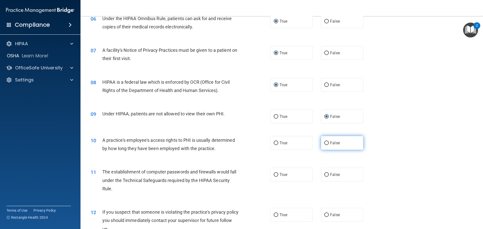
click at [324, 145] on input "False" at bounding box center [326, 143] width 5 height 4
radio input "true"
click at [274, 177] on input "True" at bounding box center [276, 175] width 5 height 4
radio input "true"
click at [275, 215] on input "True" at bounding box center [276, 215] width 5 height 4
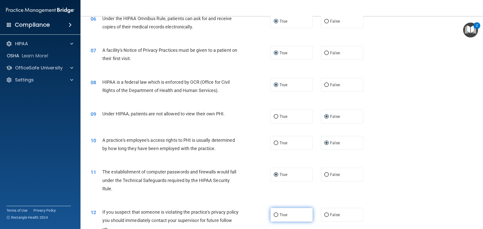
radio input "true"
click at [384, 155] on div "10 A practice's employee's access rights to PHI is usually determined by how lo…" at bounding box center [282, 146] width 390 height 32
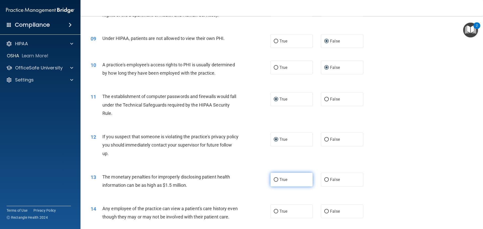
click at [274, 179] on input "True" at bounding box center [276, 180] width 5 height 4
radio input "true"
drag, startPoint x: 322, startPoint y: 212, endPoint x: 325, endPoint y: 210, distance: 3.4
click at [324, 210] on input "False" at bounding box center [326, 212] width 5 height 4
radio input "true"
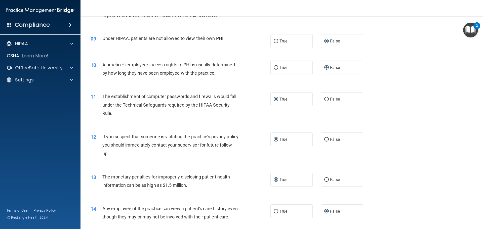
click at [401, 159] on div "12 If you suspect that someone is violating the practice's privacy policy you s…" at bounding box center [282, 146] width 390 height 40
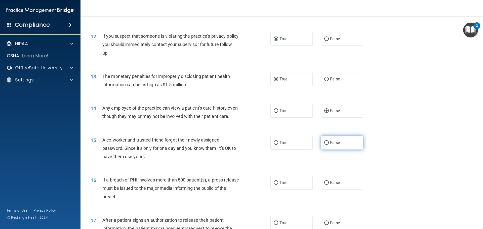
click at [326, 145] on input "False" at bounding box center [326, 143] width 5 height 4
radio input "true"
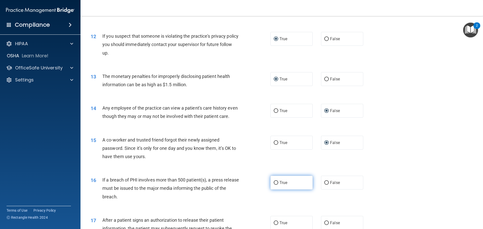
click at [275, 185] on input "True" at bounding box center [276, 183] width 5 height 4
radio input "true"
click at [407, 155] on div "15 A co-worker and trusted friend forgot their newly assigned password. Since i…" at bounding box center [282, 150] width 390 height 40
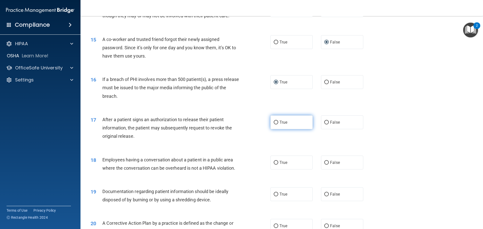
click at [276, 129] on label "True" at bounding box center [291, 122] width 42 height 14
click at [276, 125] on input "True" at bounding box center [276, 123] width 5 height 4
radio input "true"
click at [324, 165] on input "False" at bounding box center [326, 163] width 5 height 4
radio input "true"
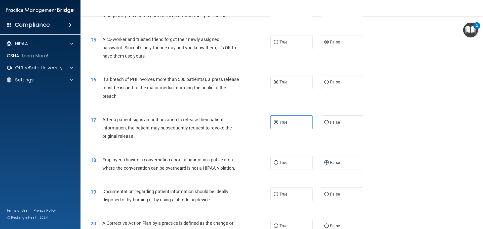
click at [380, 147] on div "17 After a patient signs an authorization to release their patient information,…" at bounding box center [282, 129] width 390 height 40
click at [275, 200] on label "True" at bounding box center [291, 194] width 42 height 14
click at [275, 196] on input "True" at bounding box center [276, 195] width 5 height 4
radio input "true"
click at [389, 161] on div "18 Employees having a conversation about a patient in a public area where the c…" at bounding box center [282, 165] width 390 height 32
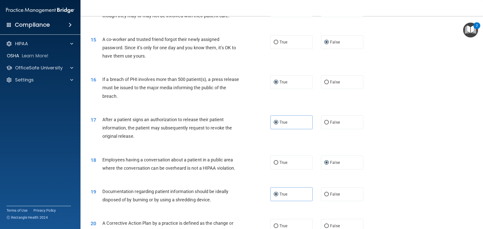
scroll to position [604, 0]
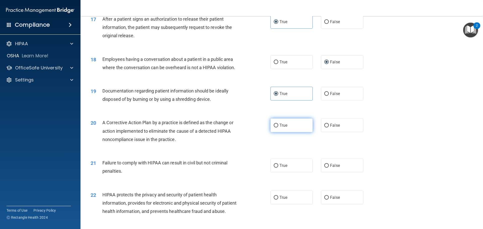
click at [274, 128] on input "True" at bounding box center [276, 126] width 5 height 4
radio input "true"
click at [324, 168] on input "False" at bounding box center [326, 166] width 5 height 4
radio input "true"
drag, startPoint x: 274, startPoint y: 207, endPoint x: 279, endPoint y: 204, distance: 5.2
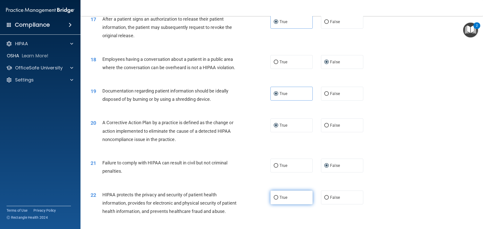
click at [276, 200] on input "True" at bounding box center [276, 198] width 5 height 4
radio input "true"
click at [401, 166] on div "21 Failure to comply with HIPAA can result in civil but not criminal penalties.…" at bounding box center [282, 168] width 390 height 32
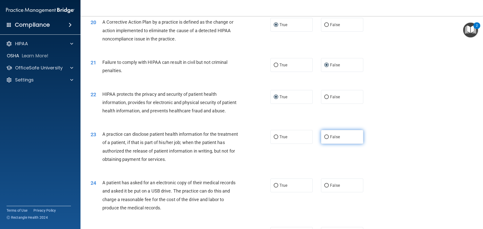
click at [324, 139] on input "False" at bounding box center [326, 137] width 5 height 4
radio input "true"
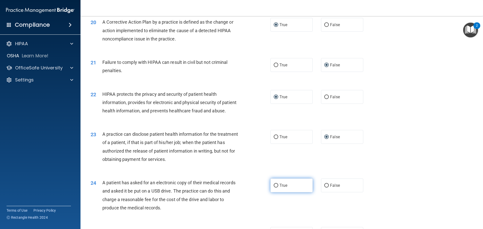
click at [274, 188] on input "True" at bounding box center [276, 186] width 5 height 4
radio input "true"
click at [405, 154] on div "23 A practice can disclose patient health information for the treatment of a pa…" at bounding box center [282, 148] width 390 height 49
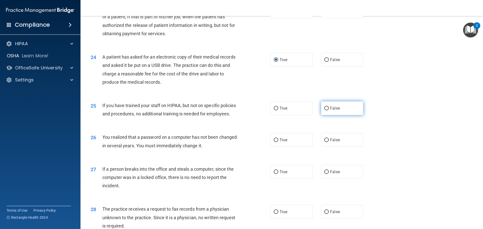
click at [324, 110] on input "False" at bounding box center [326, 109] width 5 height 4
radio input "true"
click at [275, 142] on input "True" at bounding box center [276, 140] width 5 height 4
radio input "true"
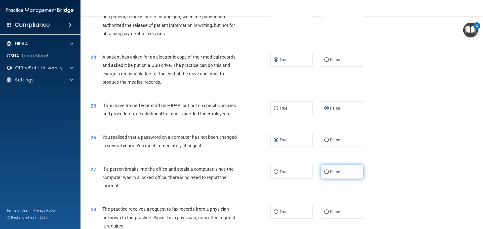
click at [325, 174] on input "False" at bounding box center [326, 172] width 5 height 4
radio input "true"
click at [399, 158] on div "26 You realized that a password on a computer has not been changed in several y…" at bounding box center [282, 143] width 390 height 32
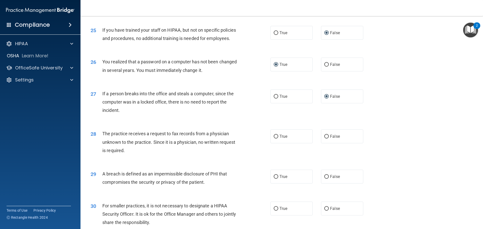
drag, startPoint x: 324, startPoint y: 154, endPoint x: 371, endPoint y: 146, distance: 47.2
click at [324, 139] on input "False" at bounding box center [326, 137] width 5 height 4
radio input "true"
click at [386, 143] on div "28 The practice receives a request to fax records from a physician unknown to t…" at bounding box center [282, 143] width 390 height 40
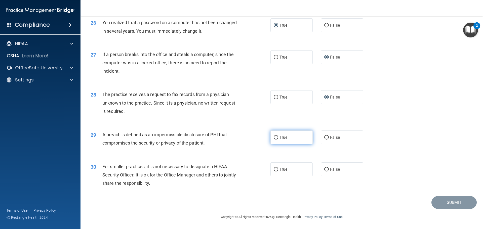
click at [274, 138] on input "True" at bounding box center [276, 138] width 5 height 4
radio input "true"
click at [324, 171] on input "False" at bounding box center [326, 170] width 5 height 4
radio input "true"
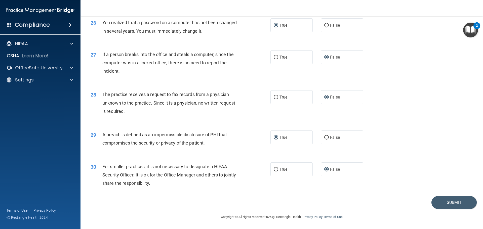
click at [395, 142] on div "29 A breach is defined as an impermissible disclosure of PHI that compromises t…" at bounding box center [282, 140] width 390 height 32
click at [439, 203] on button "Submit" at bounding box center [453, 202] width 45 height 13
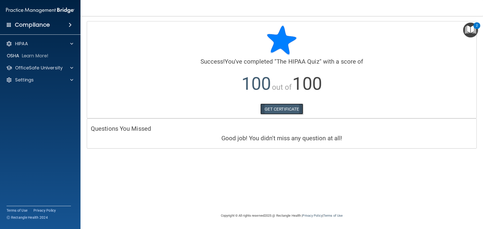
click at [271, 109] on link "GET CERTIFICATE" at bounding box center [281, 109] width 43 height 11
click at [51, 46] on div "HIPAA" at bounding box center [33, 44] width 62 height 6
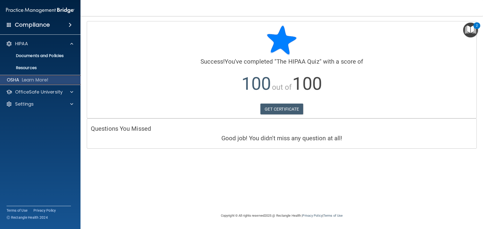
click at [30, 80] on p "Learn More!" at bounding box center [35, 80] width 27 height 6
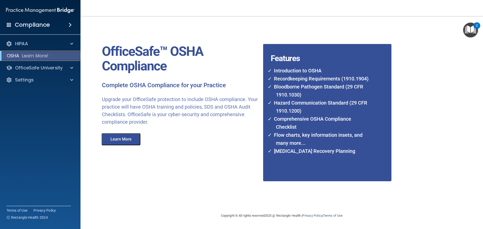
click at [29, 56] on p "Learn More!" at bounding box center [35, 56] width 27 height 6
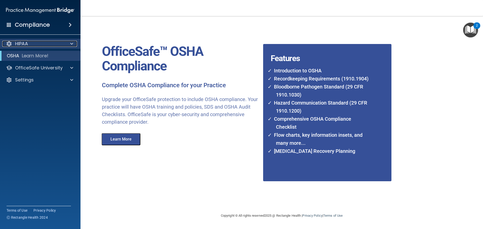
click at [29, 41] on div "HIPAA" at bounding box center [33, 44] width 62 height 6
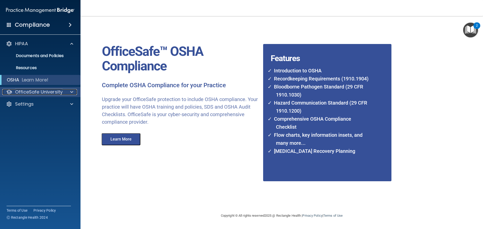
click at [25, 92] on p "OfficeSafe University" at bounding box center [39, 92] width 48 height 6
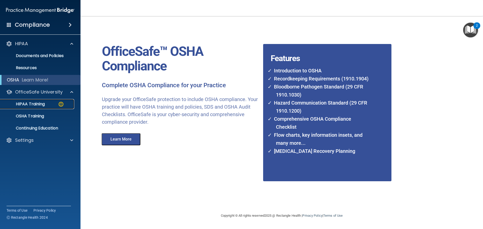
click at [26, 102] on p "HIPAA Training" at bounding box center [24, 104] width 42 height 5
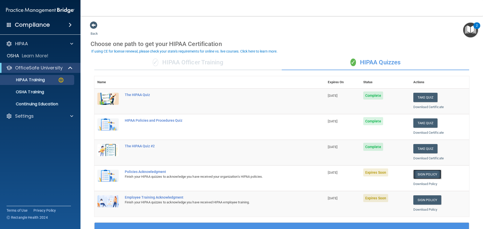
click at [423, 176] on link "Sign Policy" at bounding box center [427, 174] width 28 height 9
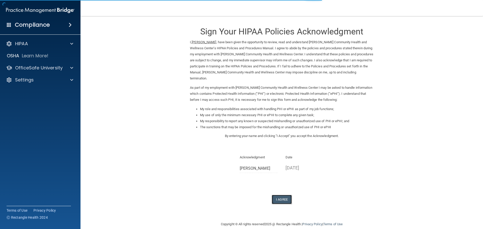
click at [282, 199] on button "I Agree" at bounding box center [282, 199] width 20 height 9
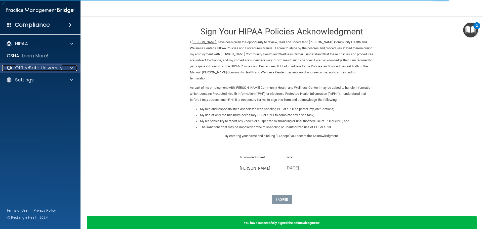
click at [44, 67] on p "OfficeSafe University" at bounding box center [39, 68] width 48 height 6
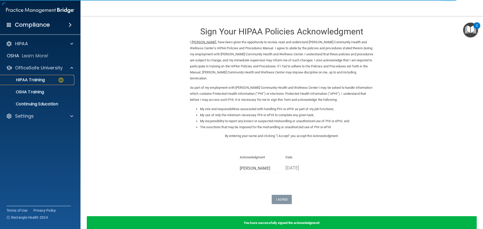
click at [33, 82] on p "HIPAA Training" at bounding box center [24, 79] width 42 height 5
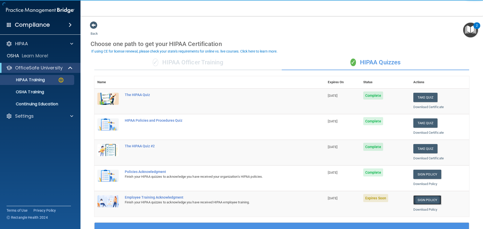
click at [422, 201] on link "Sign Policy" at bounding box center [427, 199] width 28 height 9
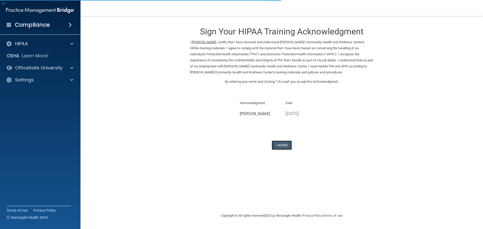
click at [281, 147] on button "I Agree" at bounding box center [282, 145] width 20 height 9
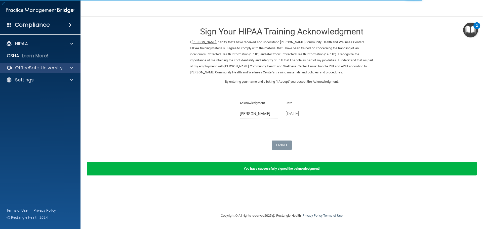
click at [37, 72] on div "OfficeSafe University" at bounding box center [40, 68] width 81 height 10
click at [38, 71] on div "OfficeSafe University" at bounding box center [40, 68] width 81 height 10
click at [42, 69] on p "OfficeSafe University" at bounding box center [39, 68] width 48 height 6
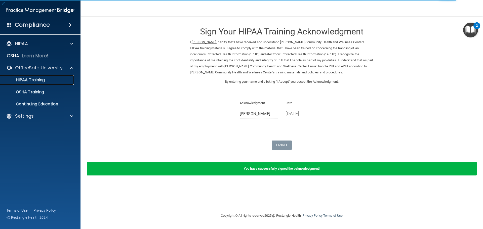
click at [39, 79] on p "HIPAA Training" at bounding box center [24, 79] width 42 height 5
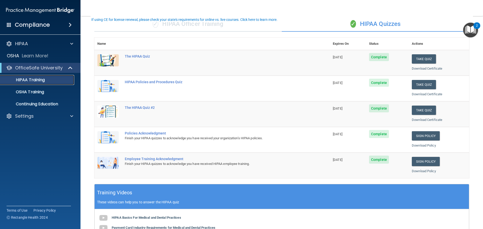
scroll to position [32, 0]
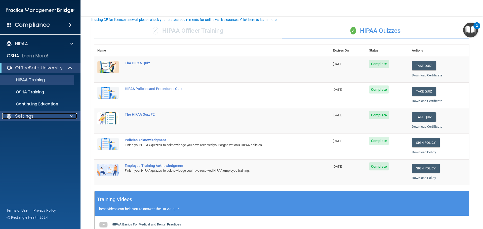
click at [45, 116] on div "Settings" at bounding box center [33, 116] width 62 height 6
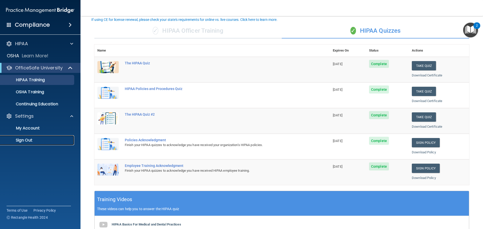
click at [28, 139] on p "Sign Out" at bounding box center [37, 140] width 69 height 5
